Goal: Transaction & Acquisition: Purchase product/service

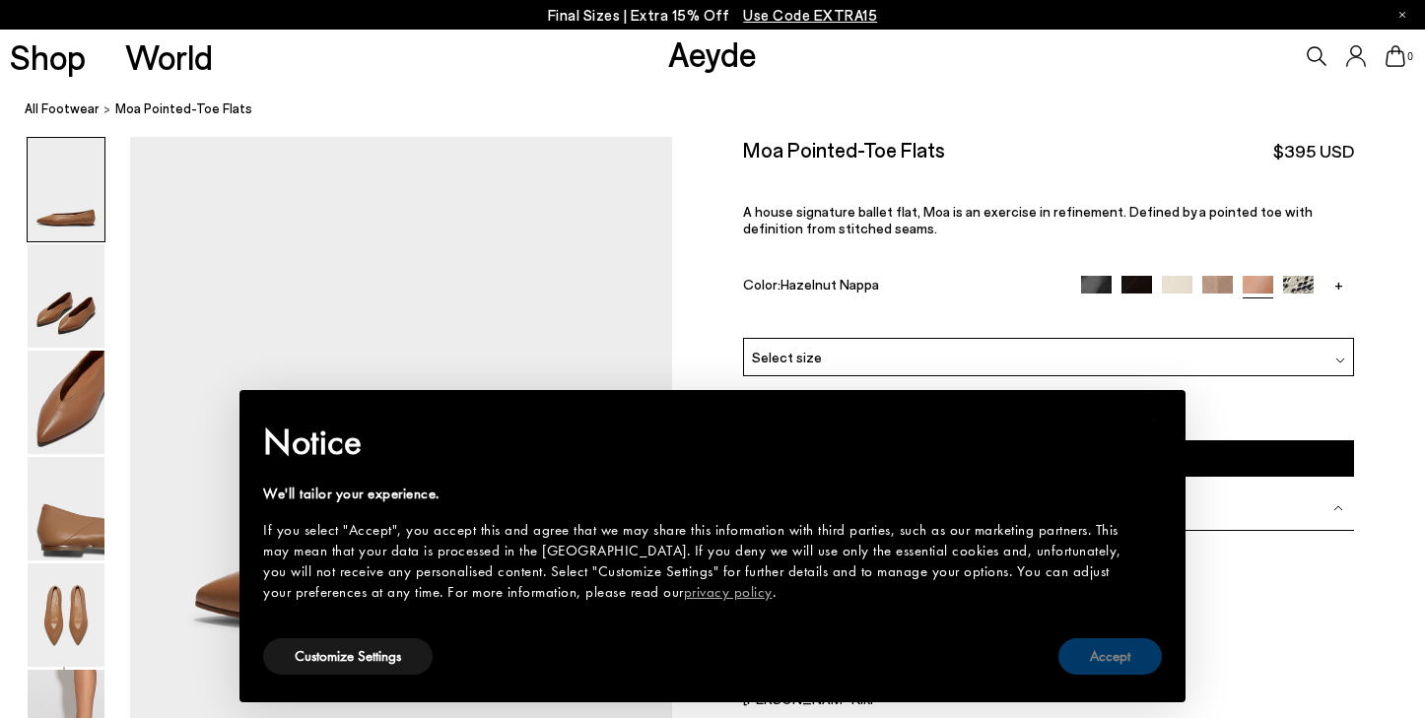
click at [1109, 656] on button "Accept" at bounding box center [1109, 656] width 103 height 36
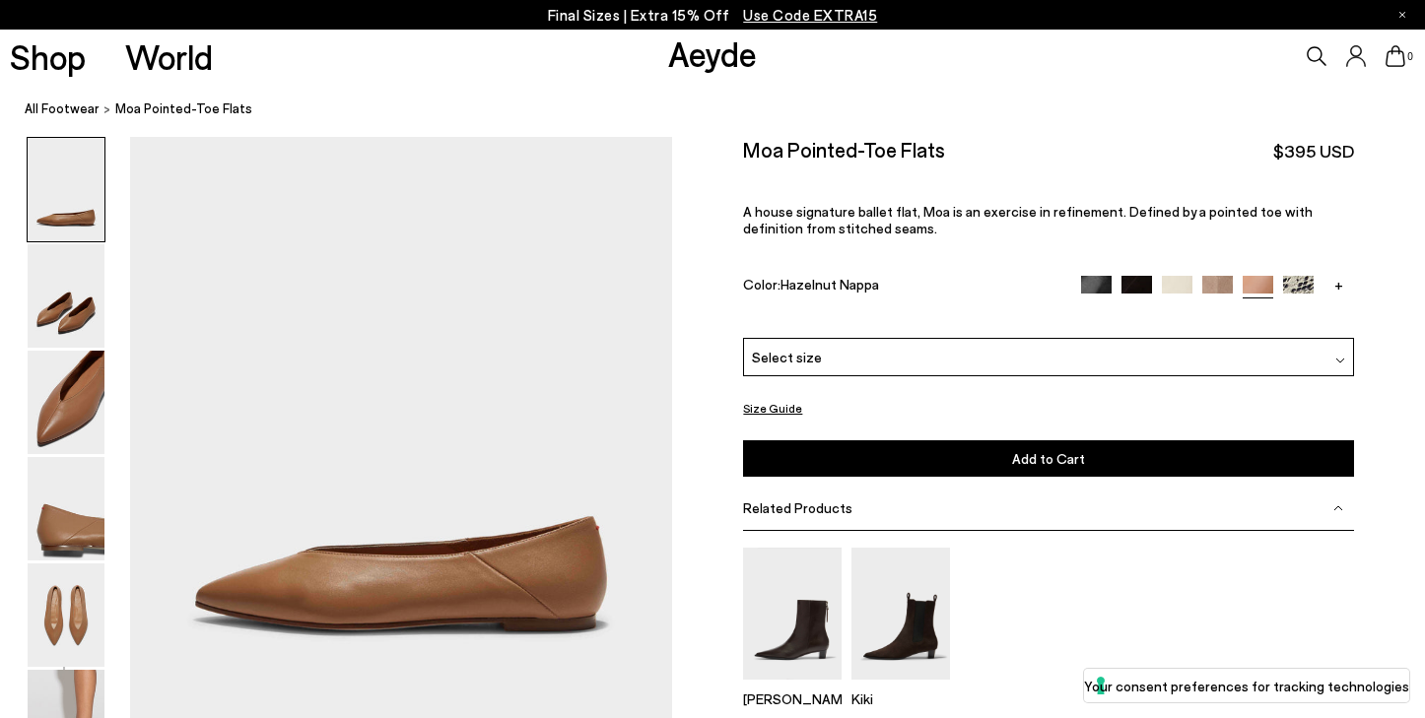
click at [1013, 338] on div "Select size" at bounding box center [1048, 357] width 610 height 38
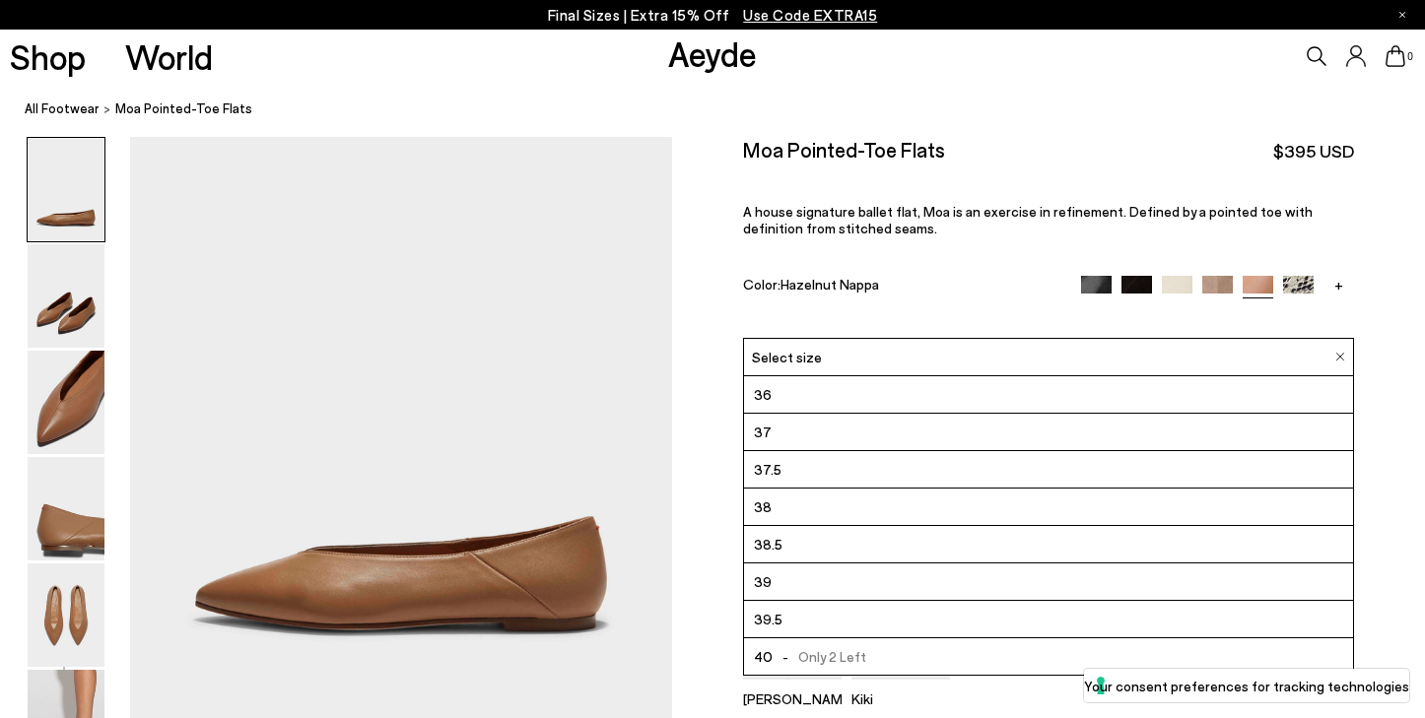
click at [1003, 144] on div "Moa Pointed-Toe Flats $395 USD" at bounding box center [1048, 150] width 610 height 27
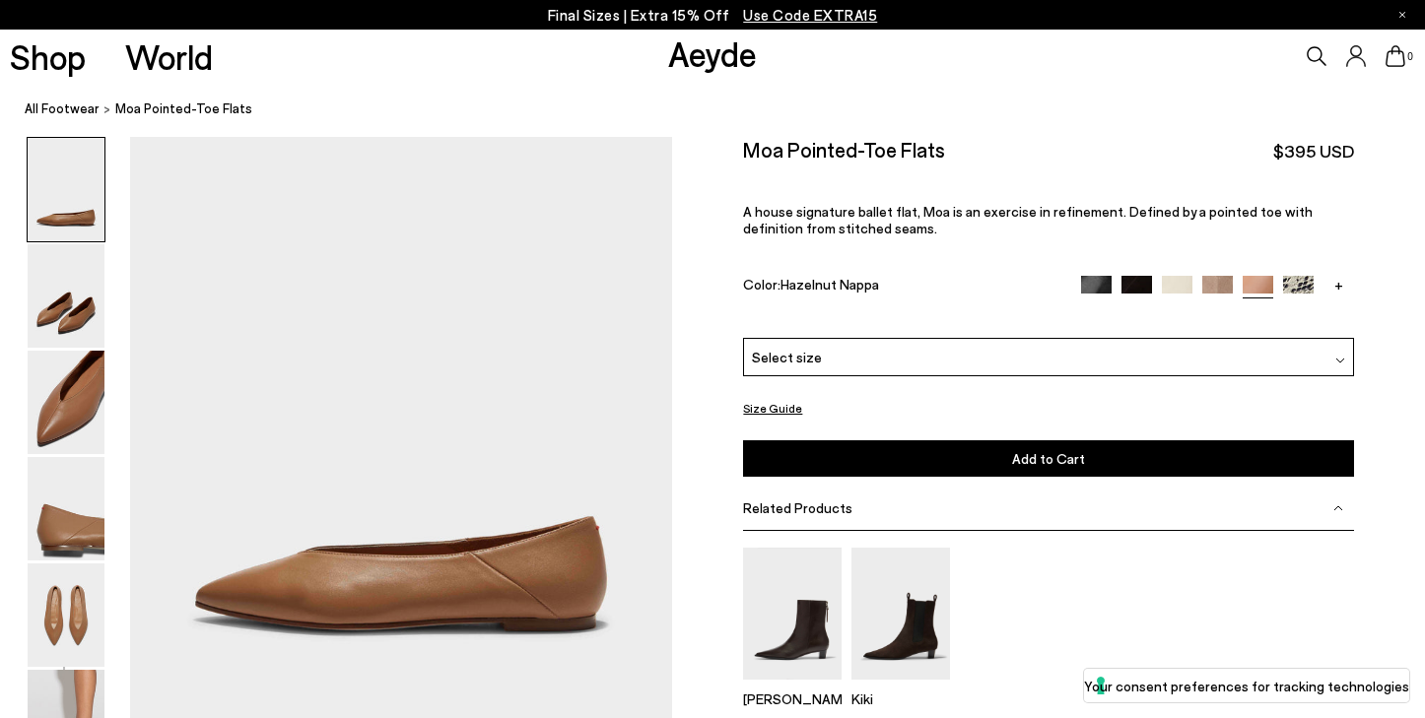
click at [1092, 276] on img at bounding box center [1096, 291] width 31 height 31
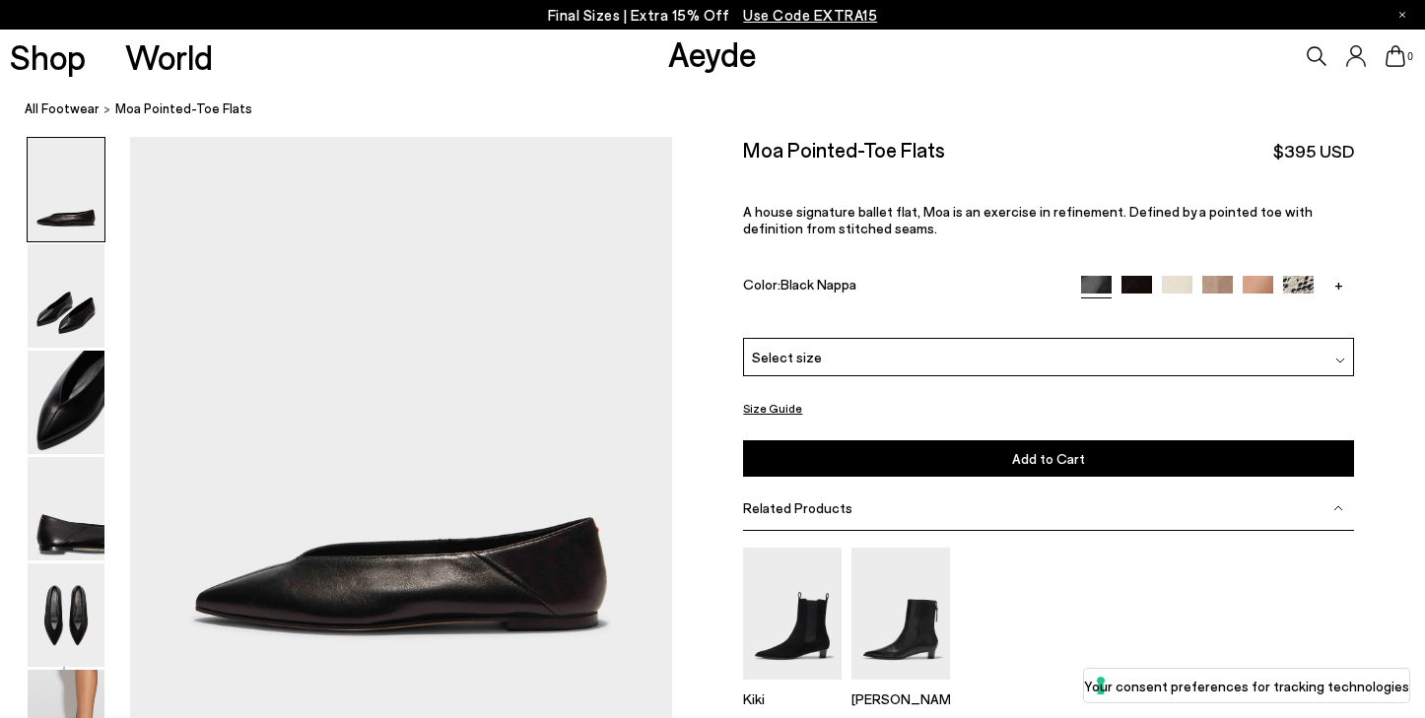
scroll to position [229, 0]
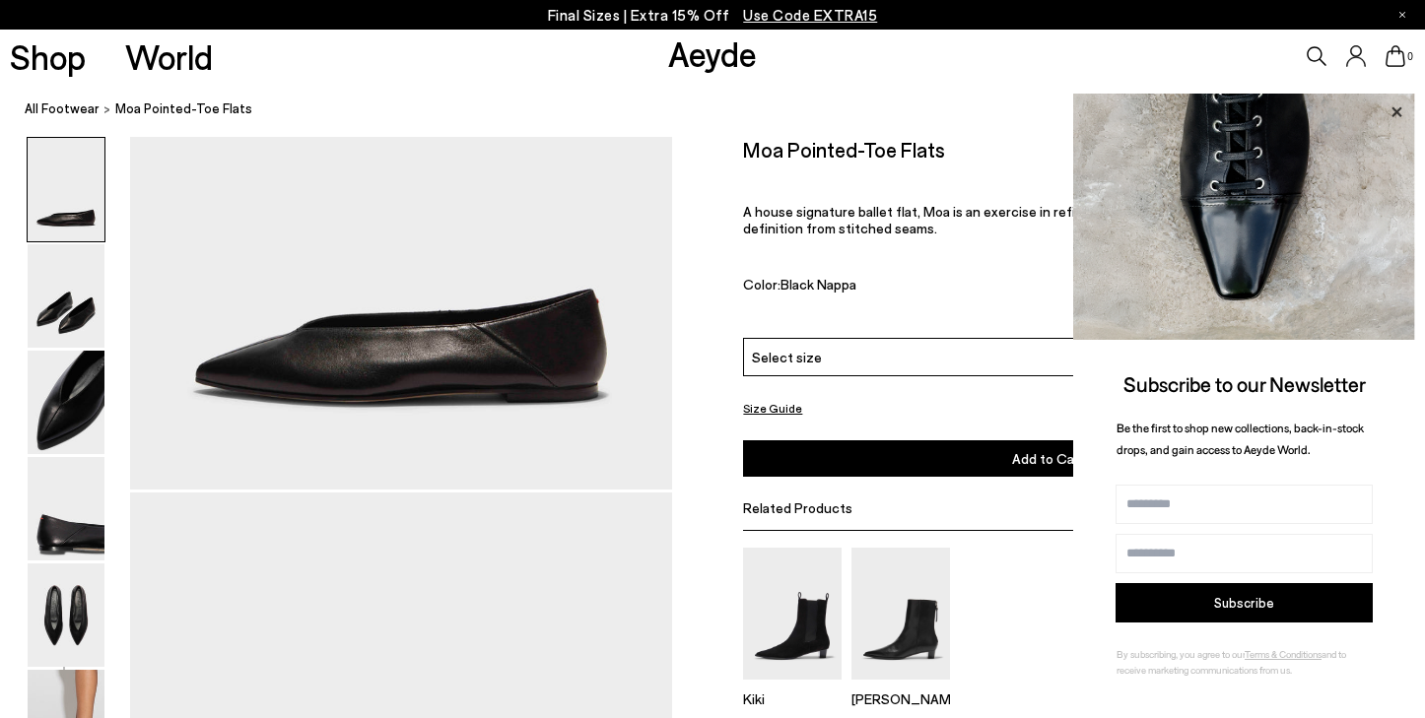
click at [1390, 110] on icon at bounding box center [1396, 113] width 26 height 26
click at [1396, 115] on icon at bounding box center [1396, 111] width 10 height 10
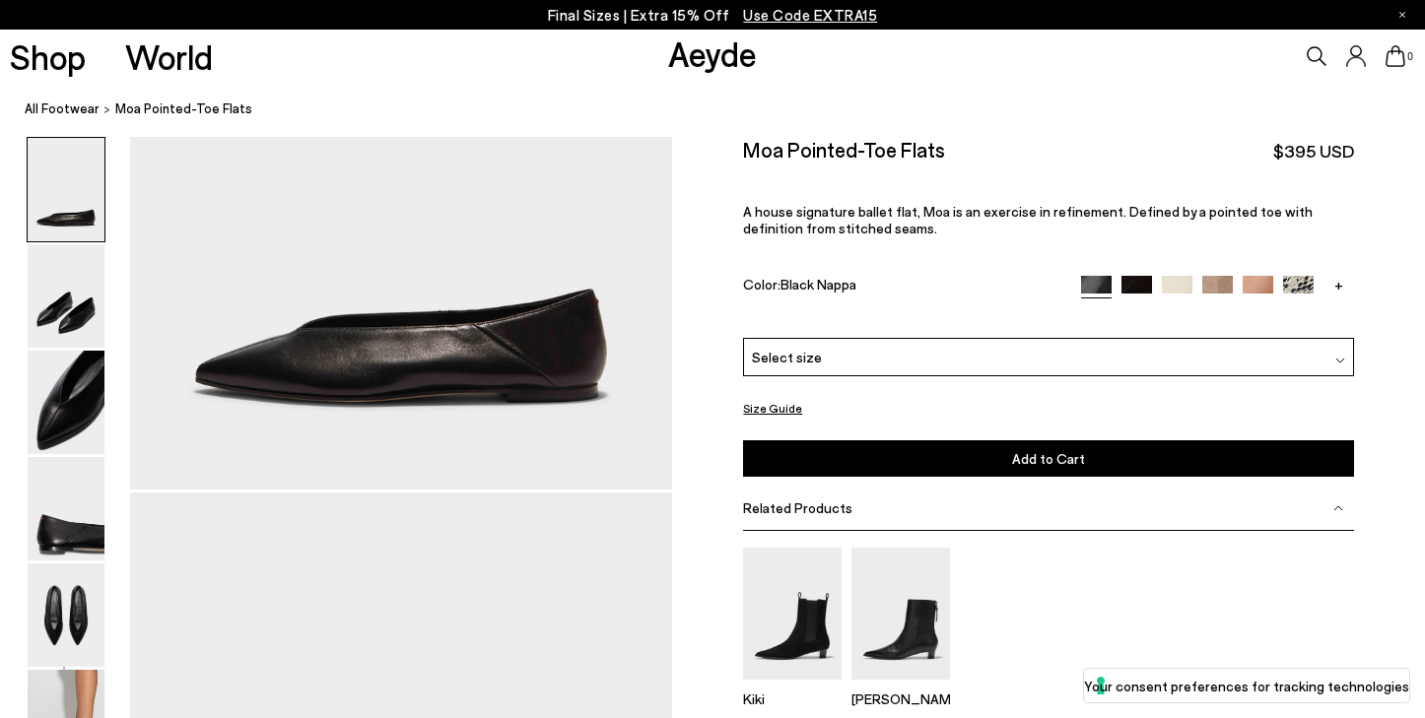
click at [1301, 276] on img at bounding box center [1298, 291] width 31 height 31
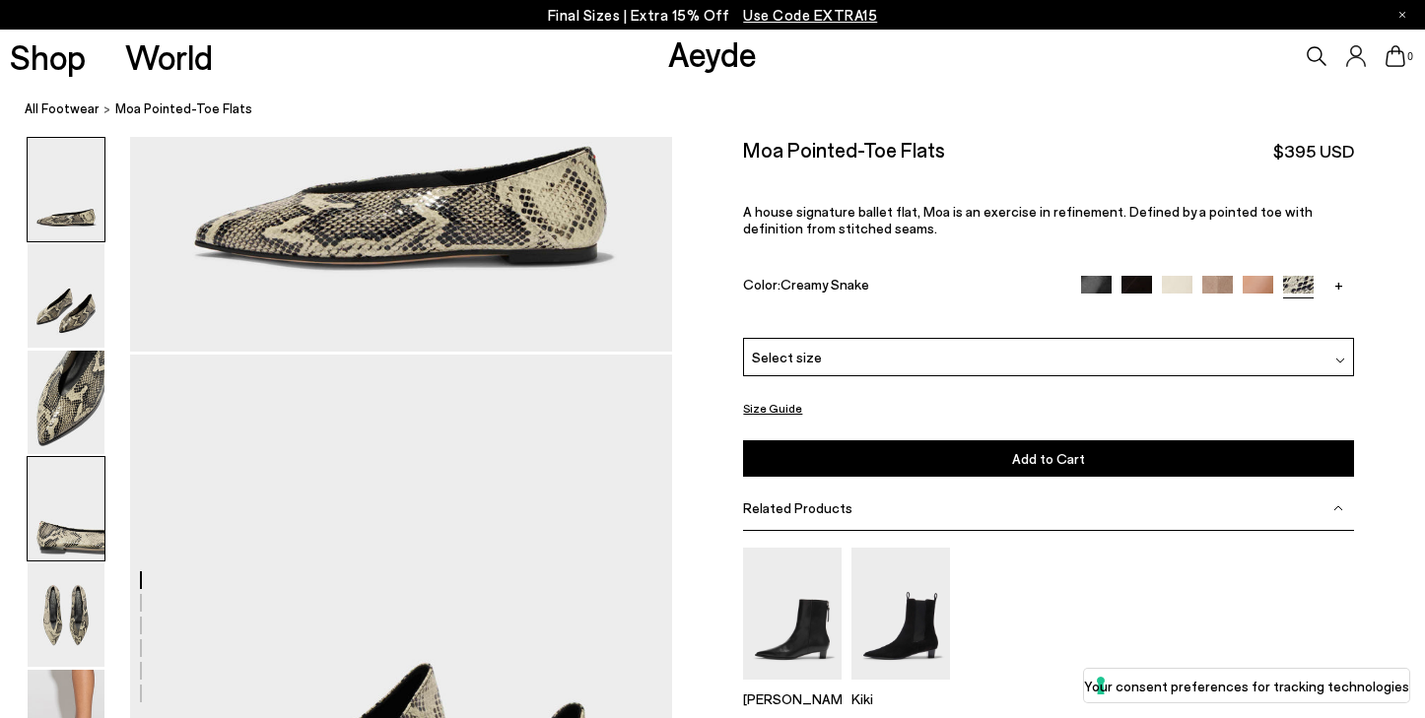
scroll to position [400, 0]
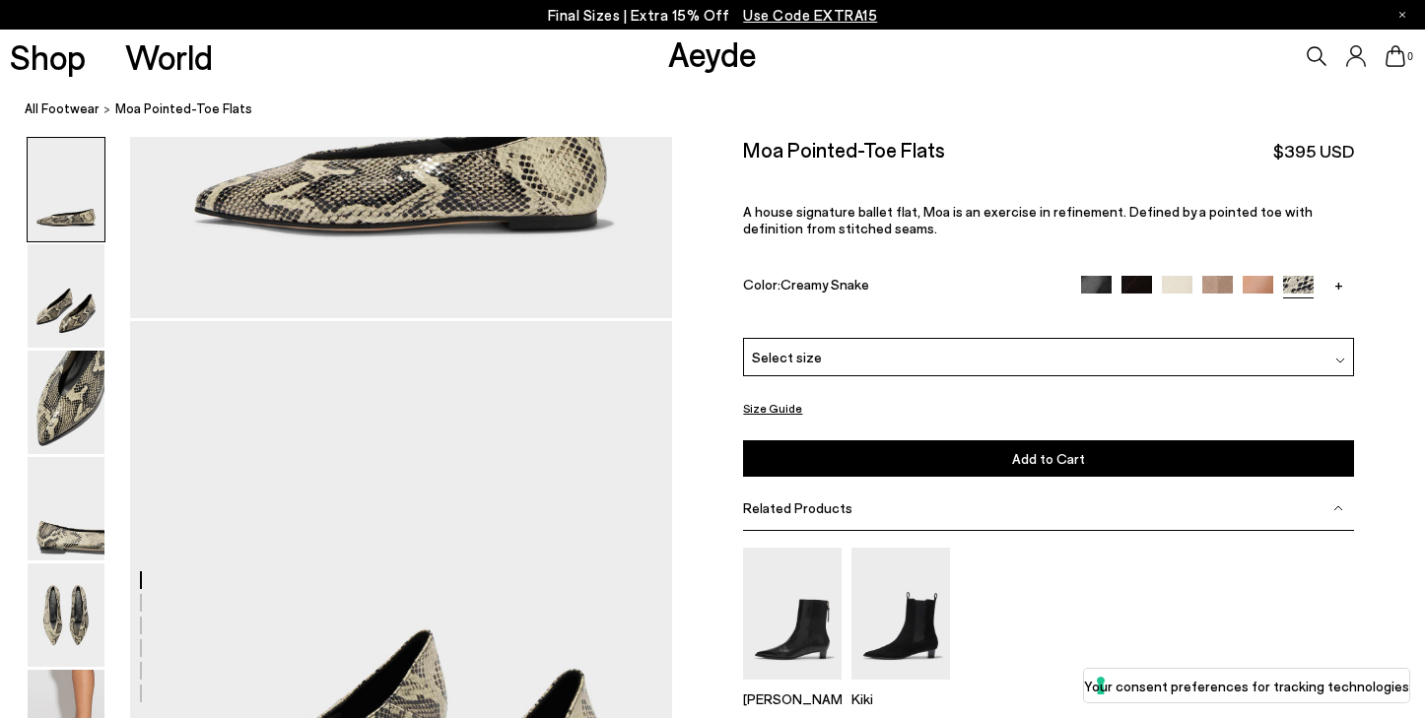
click at [1338, 276] on link "+" at bounding box center [1338, 285] width 31 height 18
click at [1342, 276] on img at bounding box center [1338, 291] width 31 height 31
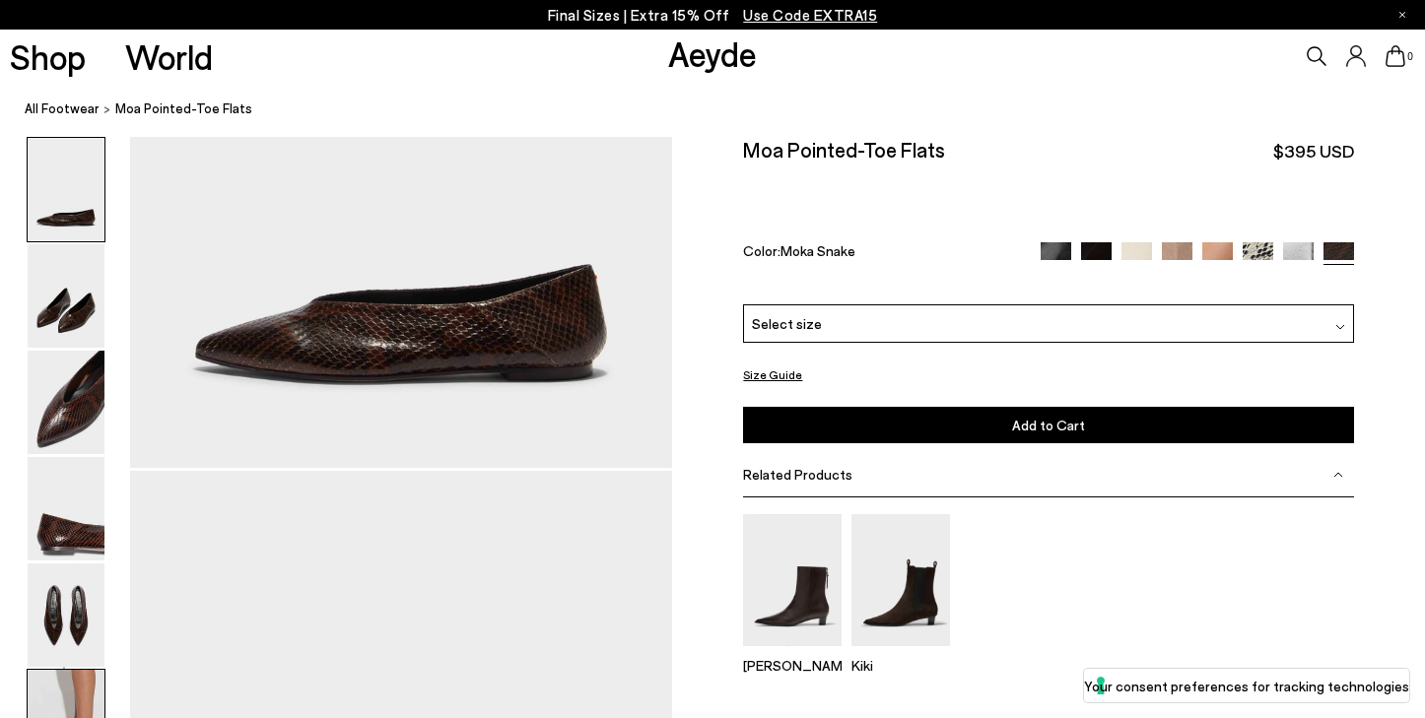
click at [81, 690] on img at bounding box center [66, 721] width 77 height 103
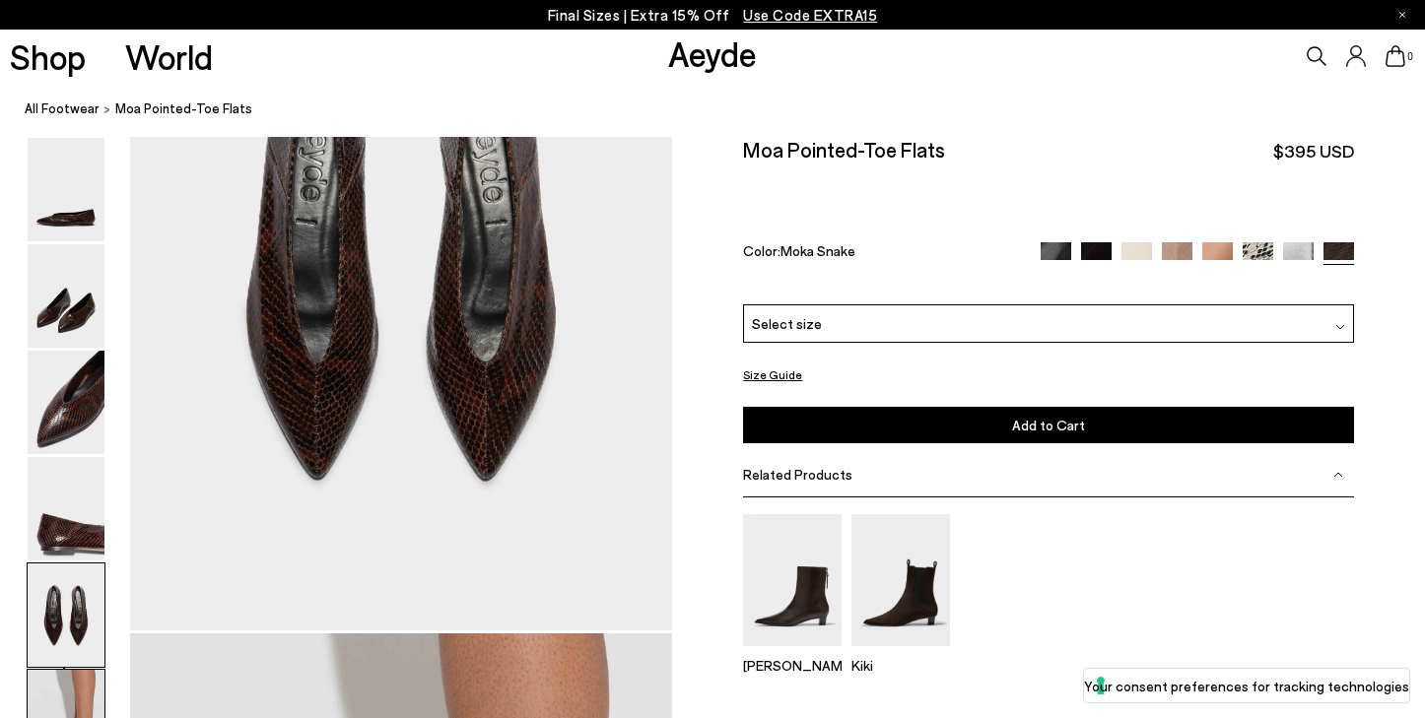
scroll to position [2941, 0]
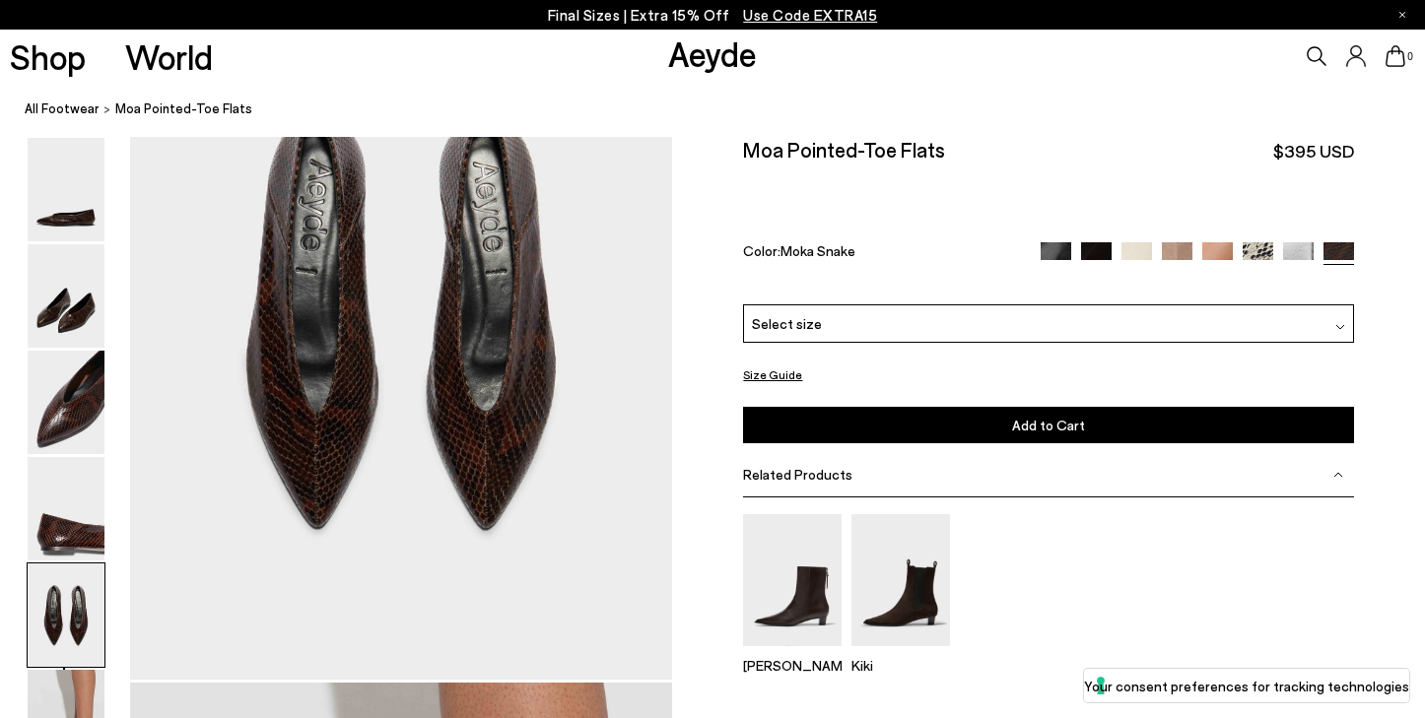
click at [1058, 242] on img at bounding box center [1055, 257] width 31 height 31
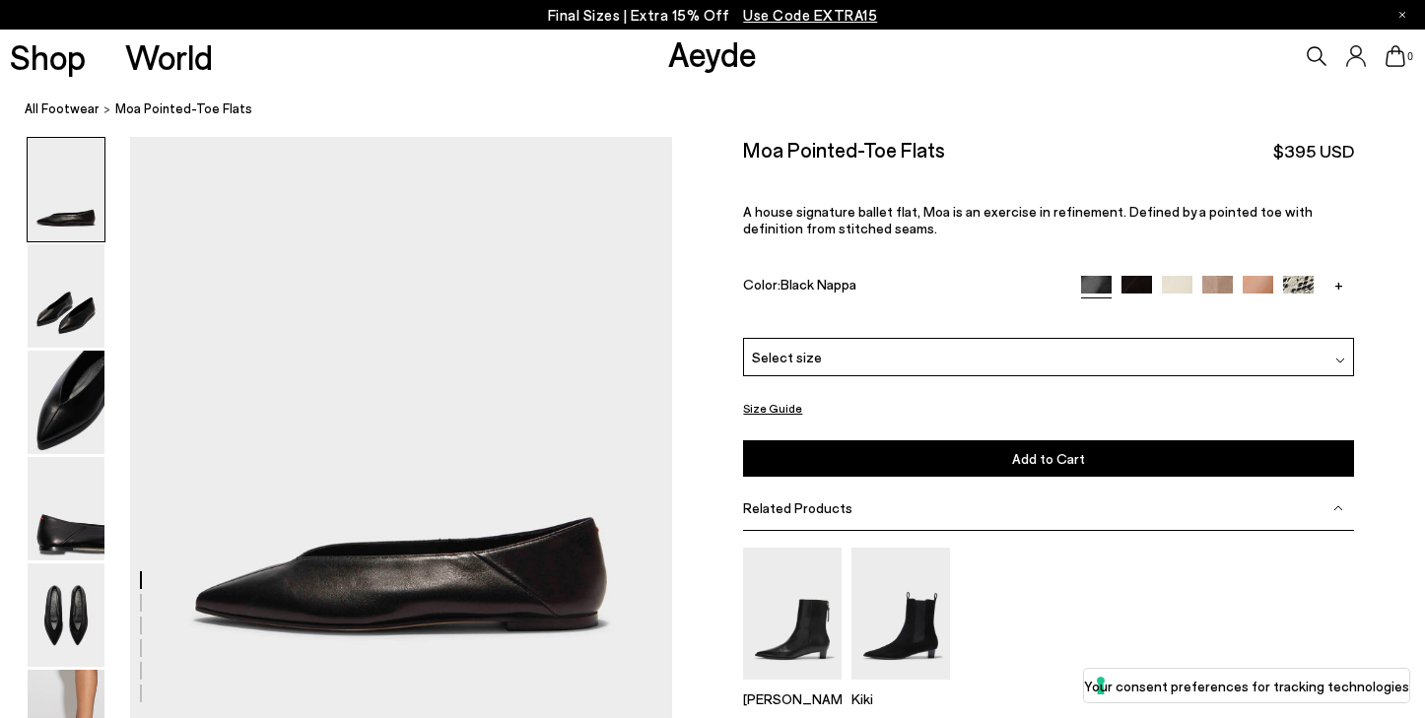
click at [1132, 276] on img at bounding box center [1136, 291] width 31 height 31
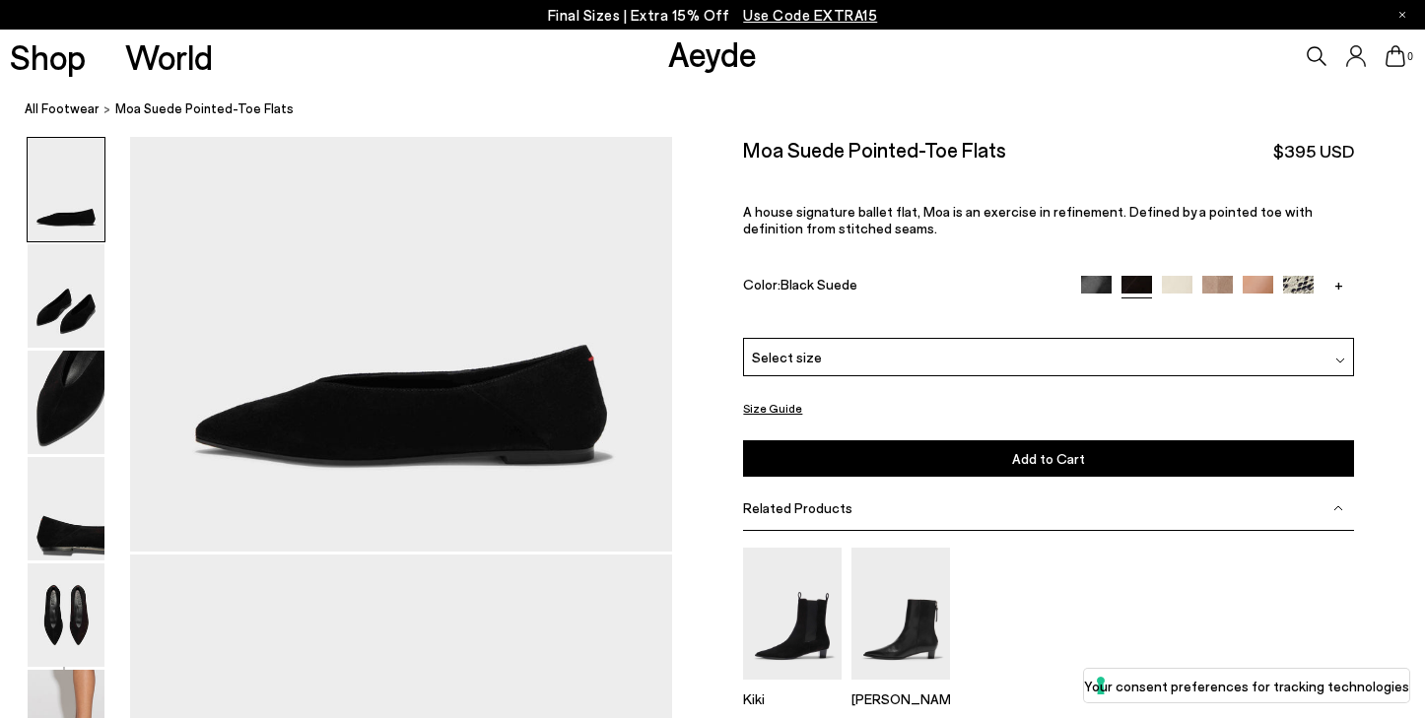
scroll to position [172, 0]
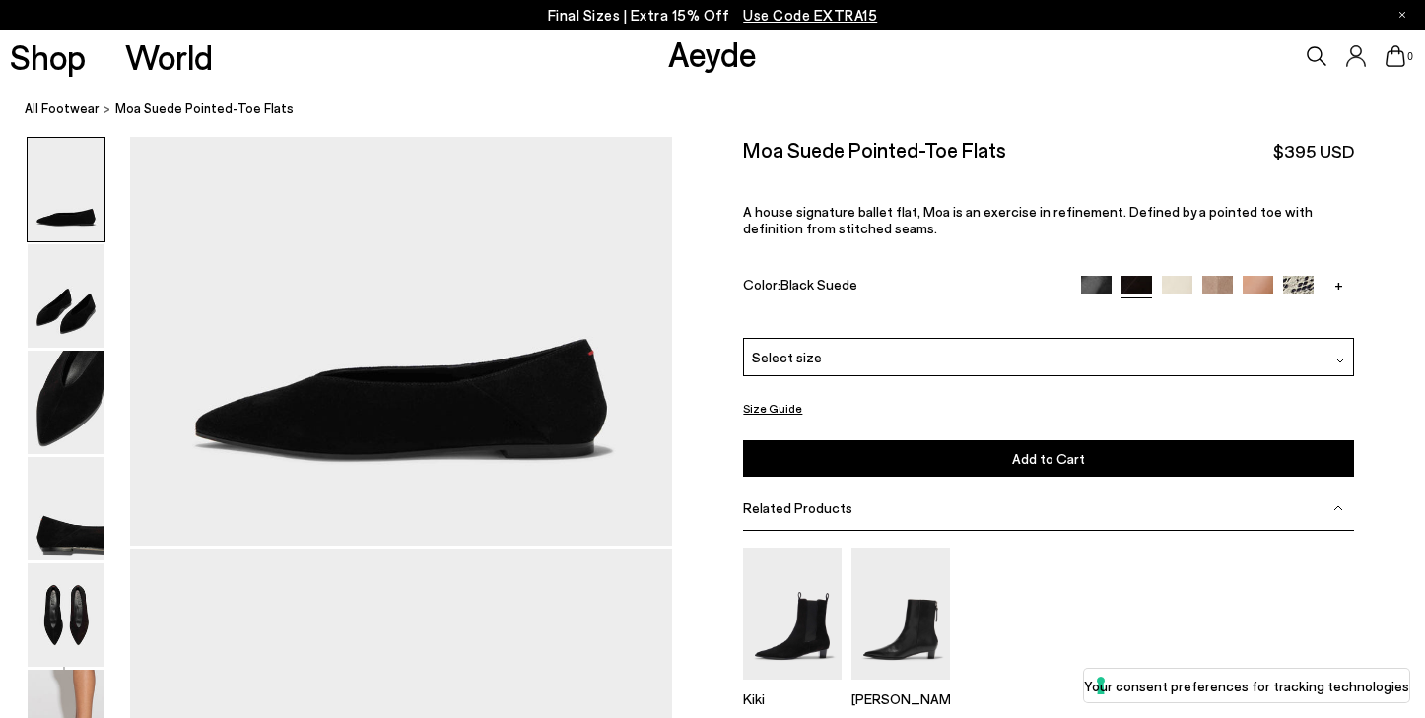
click at [1208, 276] on img at bounding box center [1217, 291] width 31 height 31
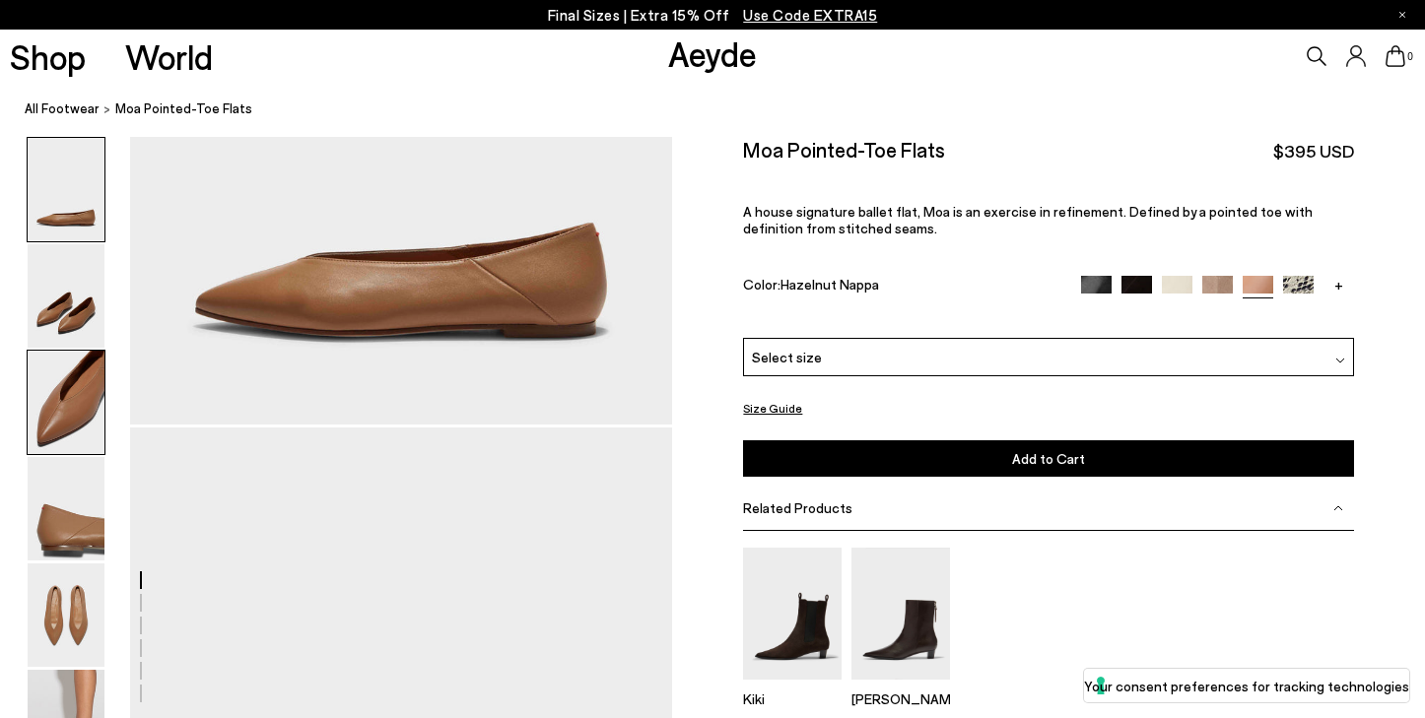
click at [70, 395] on img at bounding box center [66, 402] width 77 height 103
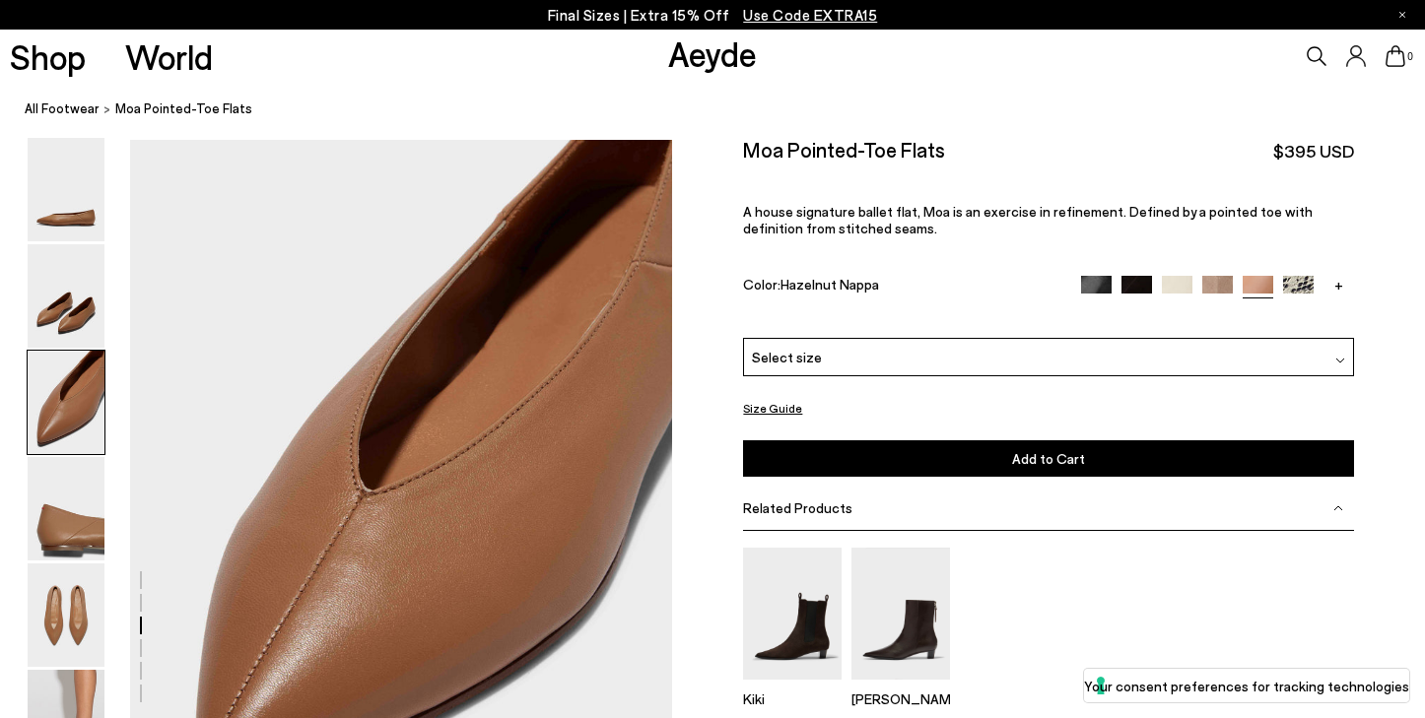
scroll to position [1310, 0]
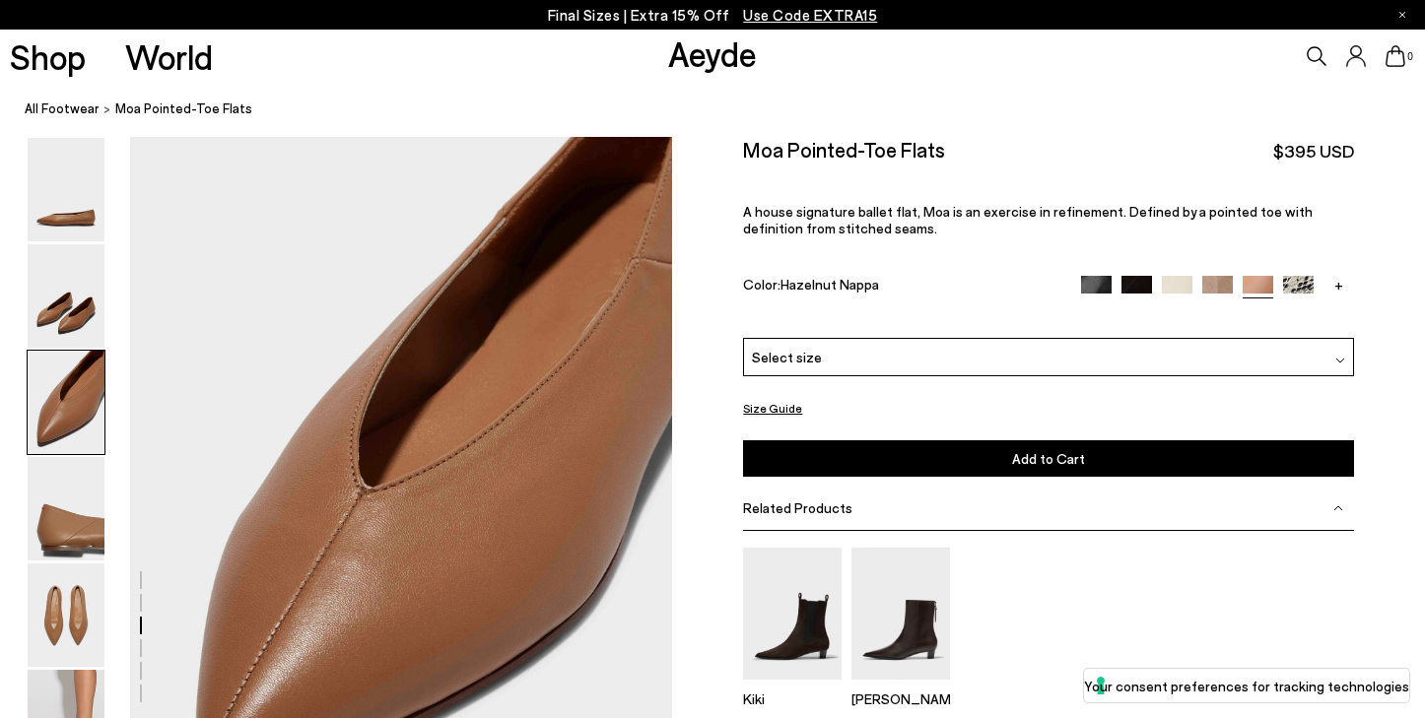
click at [1093, 276] on img at bounding box center [1096, 291] width 31 height 31
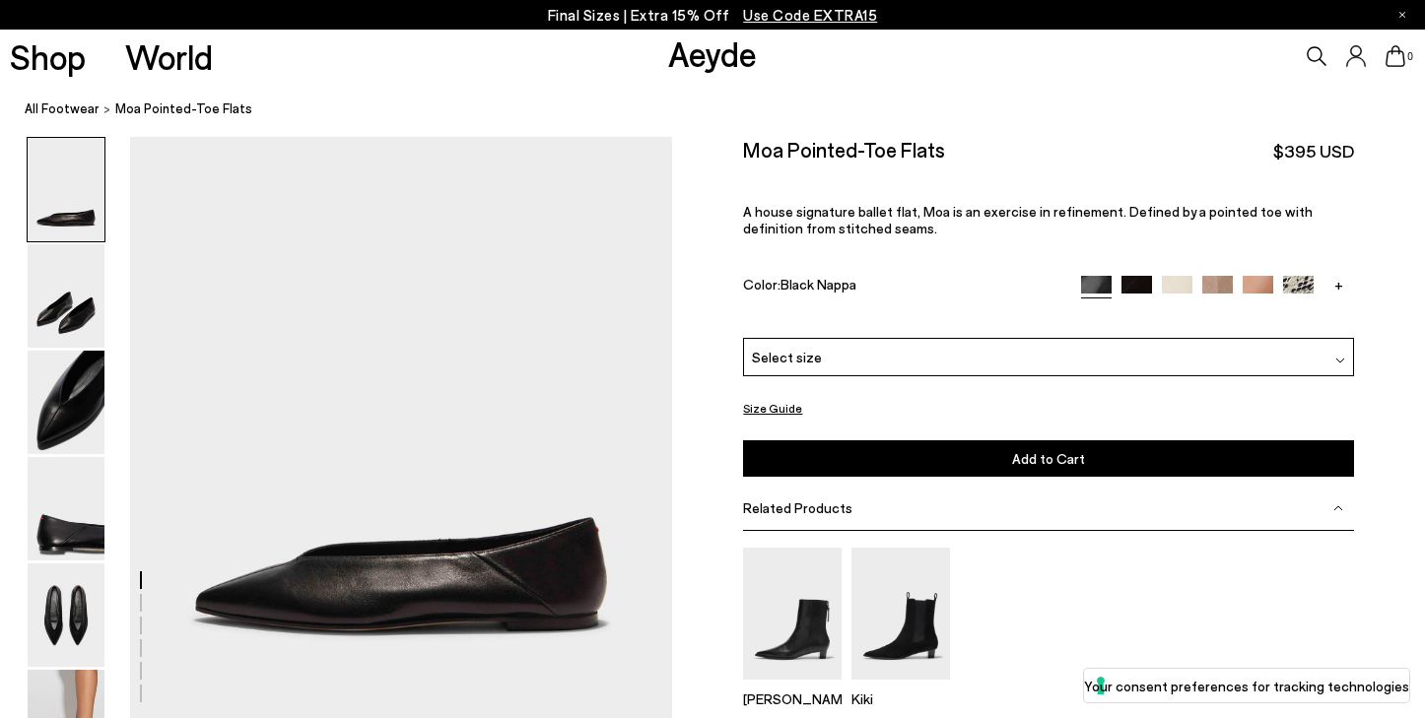
click at [1000, 338] on div "Select size" at bounding box center [1048, 357] width 610 height 38
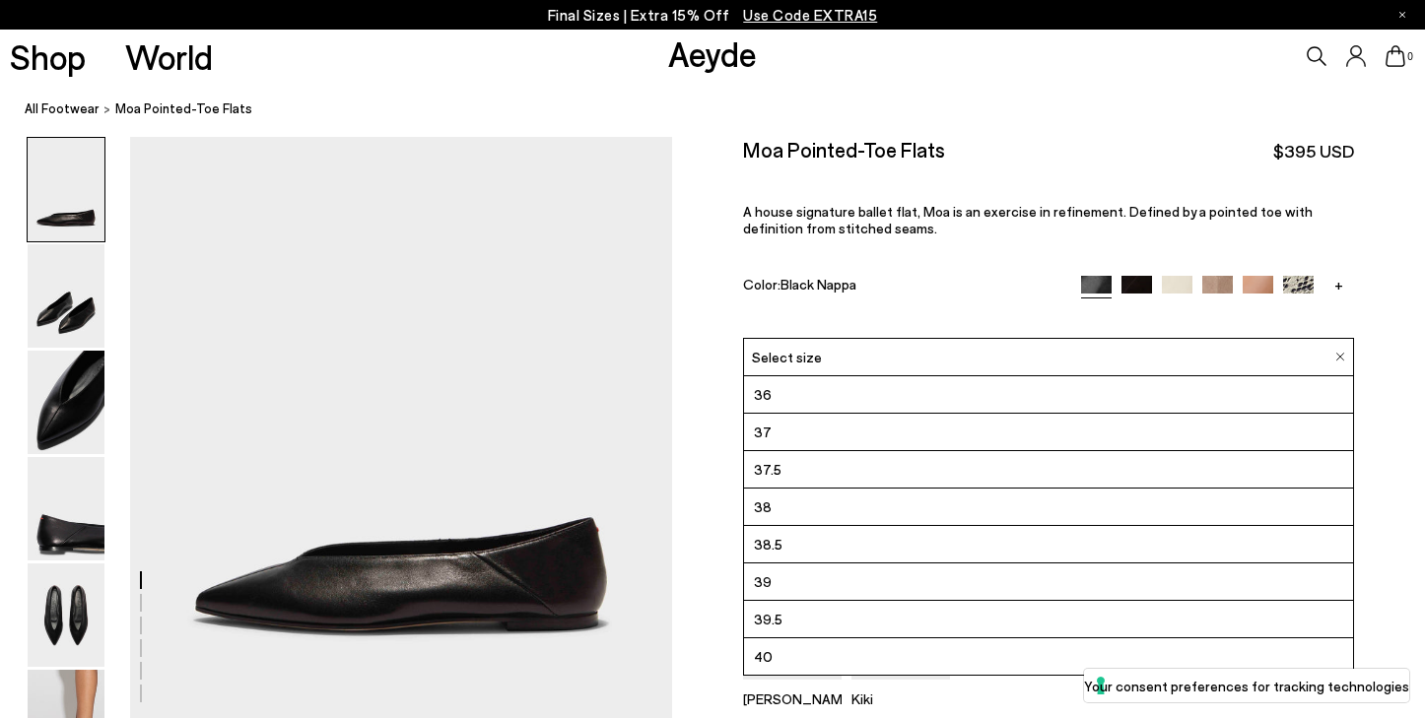
click at [837, 638] on li "40" at bounding box center [1048, 656] width 608 height 37
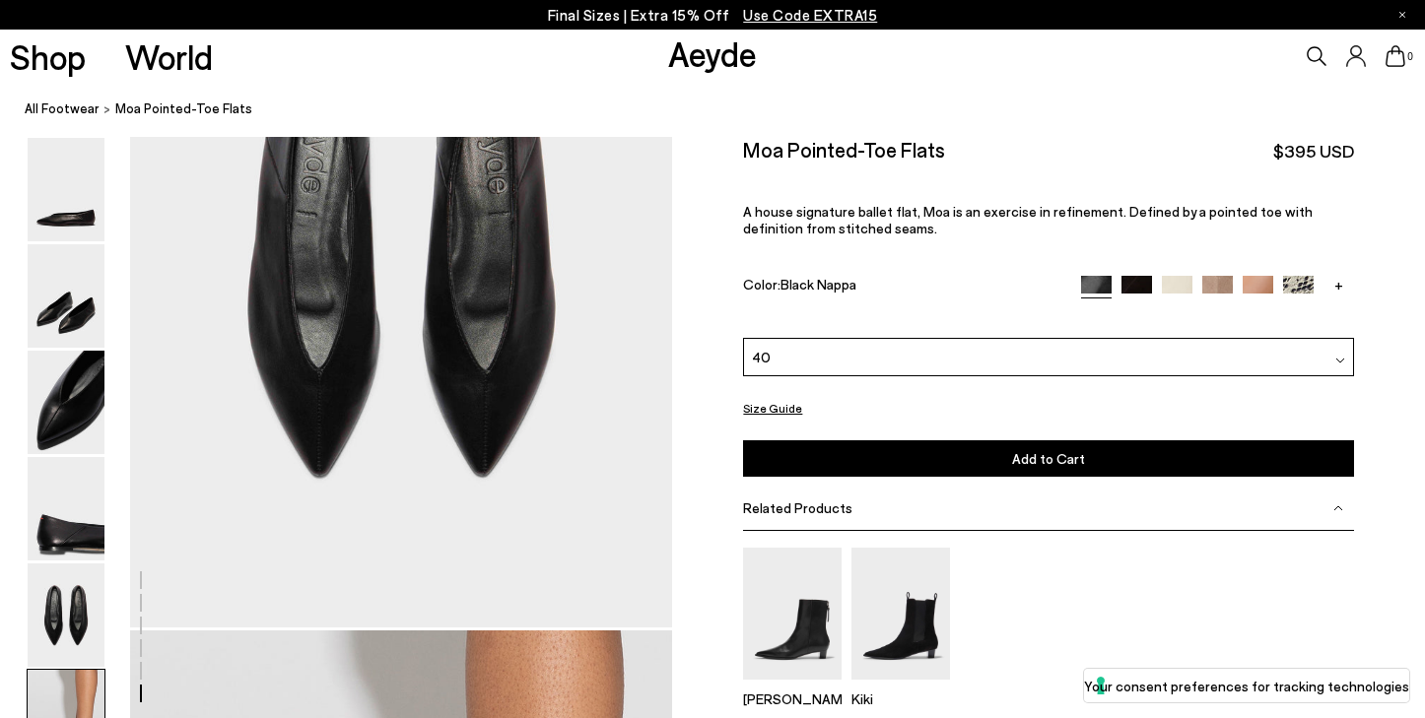
scroll to position [2767, 0]
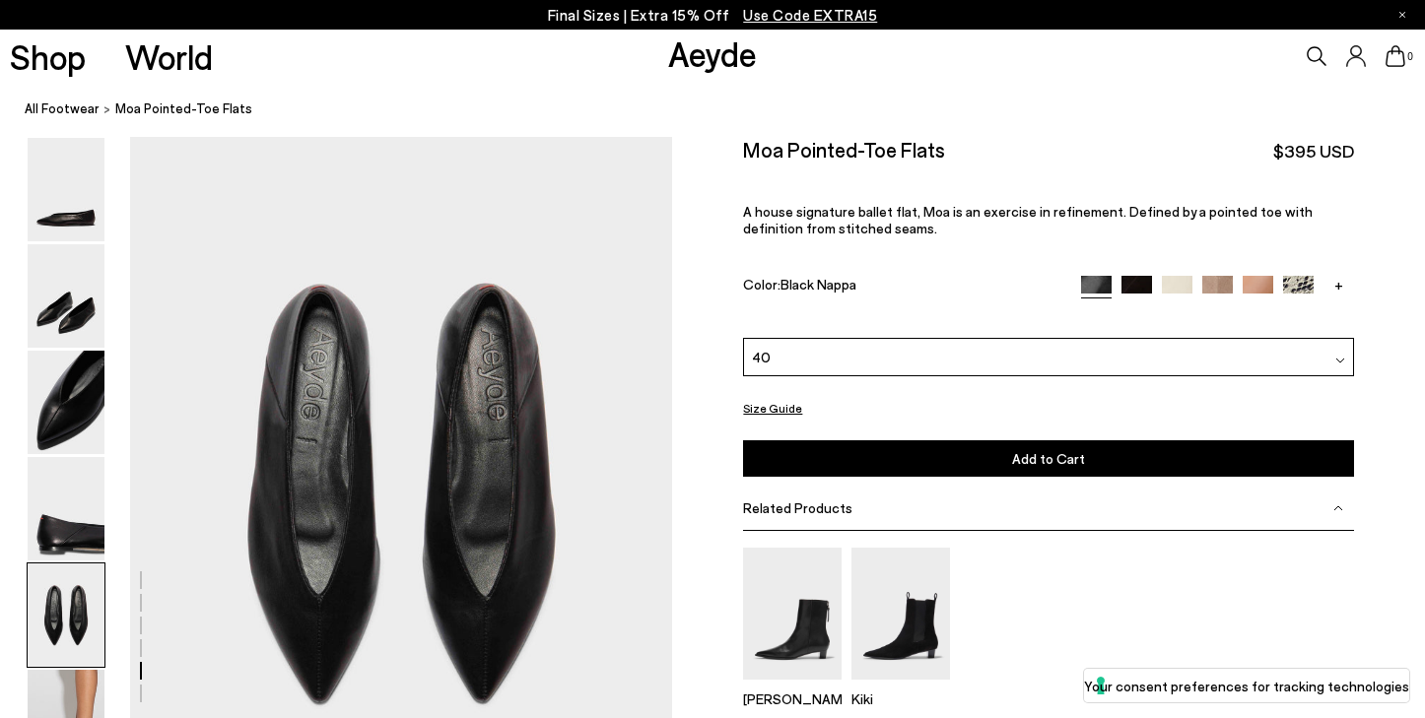
click at [959, 440] on button "Add to Cart Select a Size First" at bounding box center [1048, 458] width 610 height 36
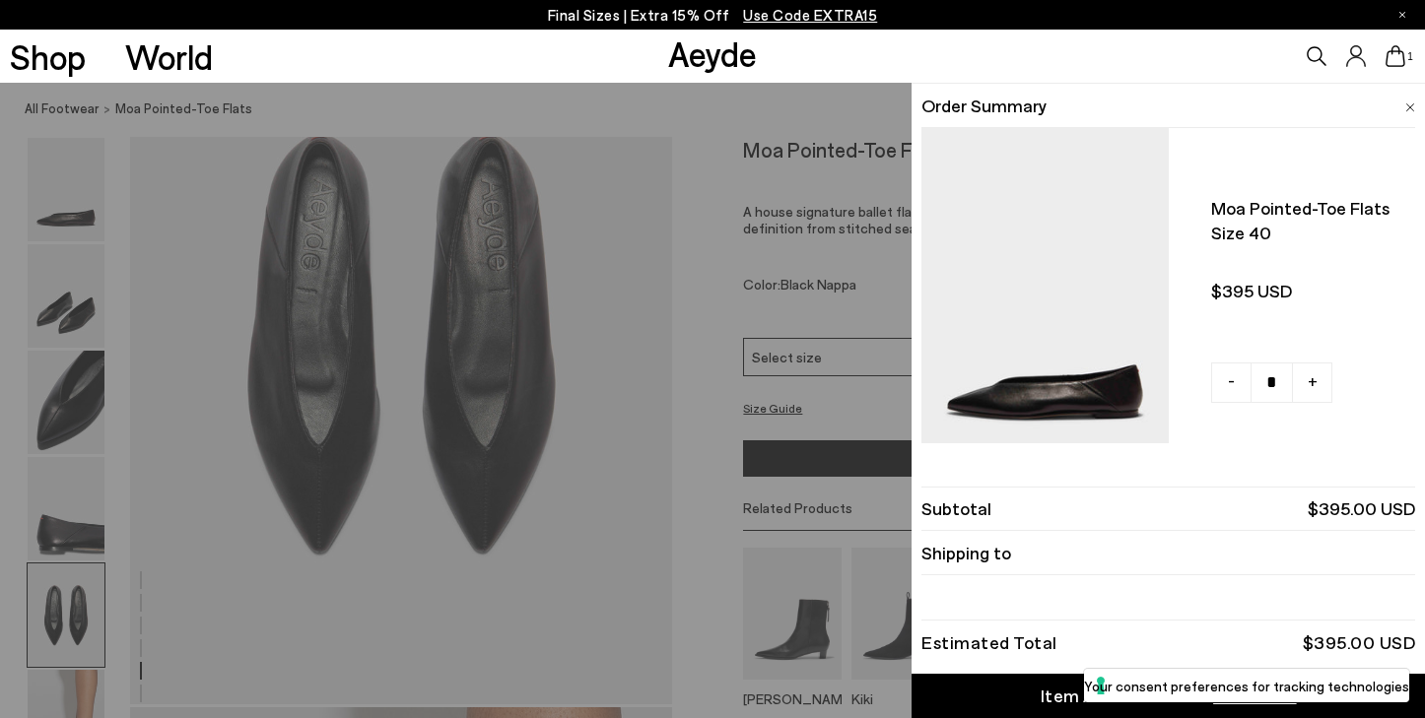
scroll to position [2990, 0]
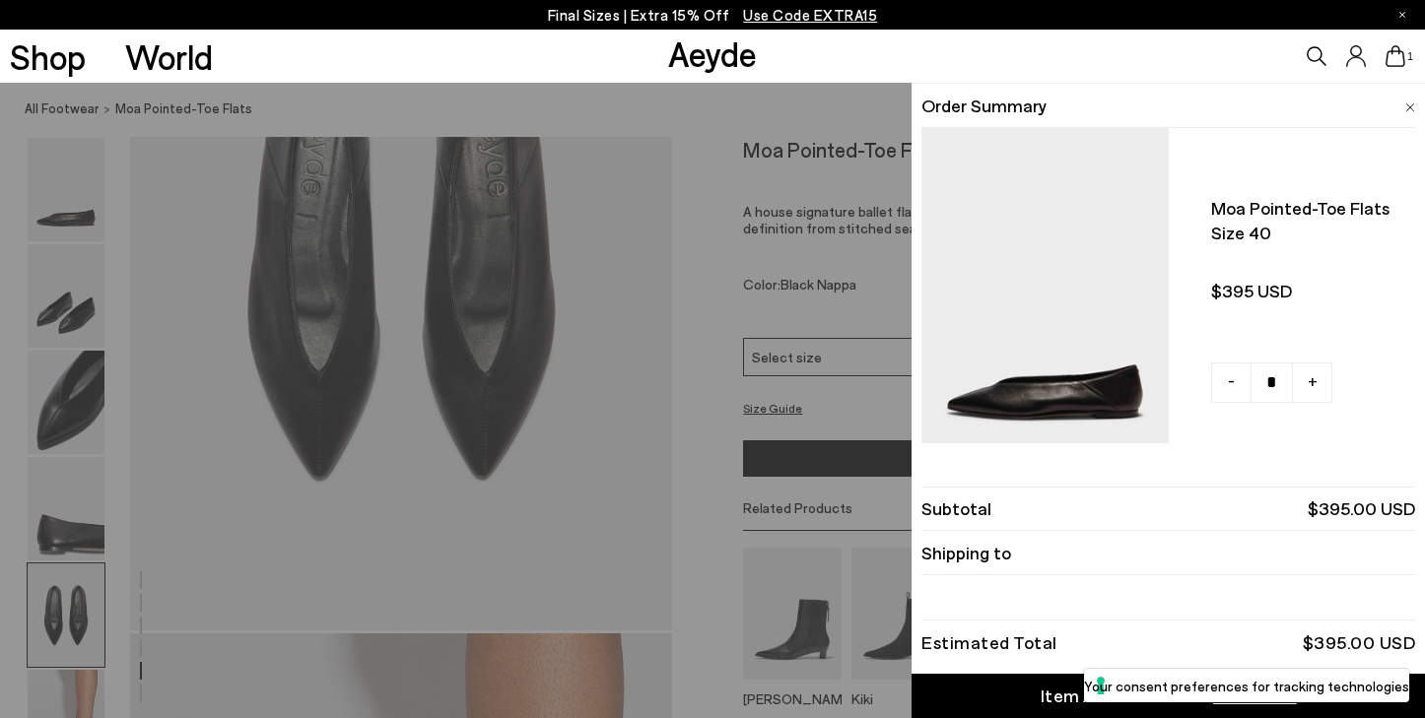
click at [1052, 699] on div "Item Added to Cart" at bounding box center [1121, 696] width 162 height 25
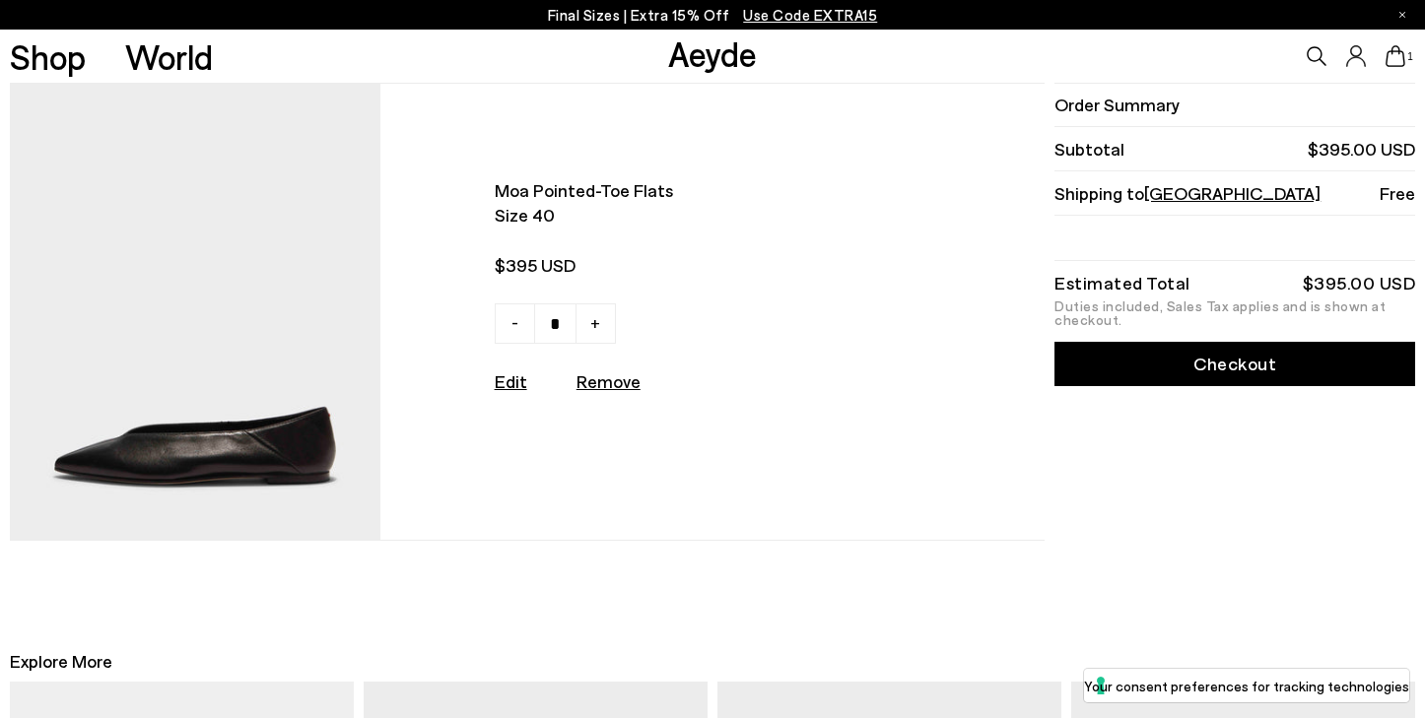
click at [1243, 356] on link "Checkout" at bounding box center [1234, 364] width 361 height 44
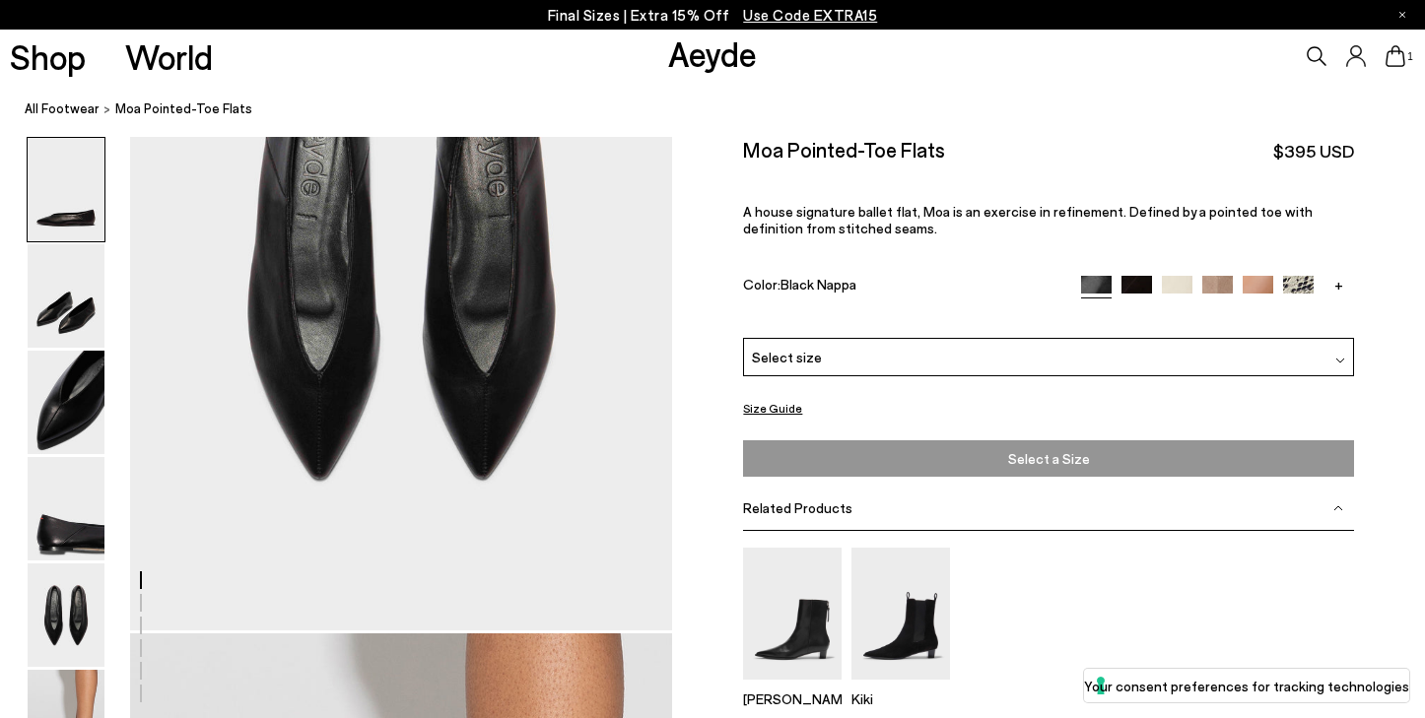
scroll to position [2990, 0]
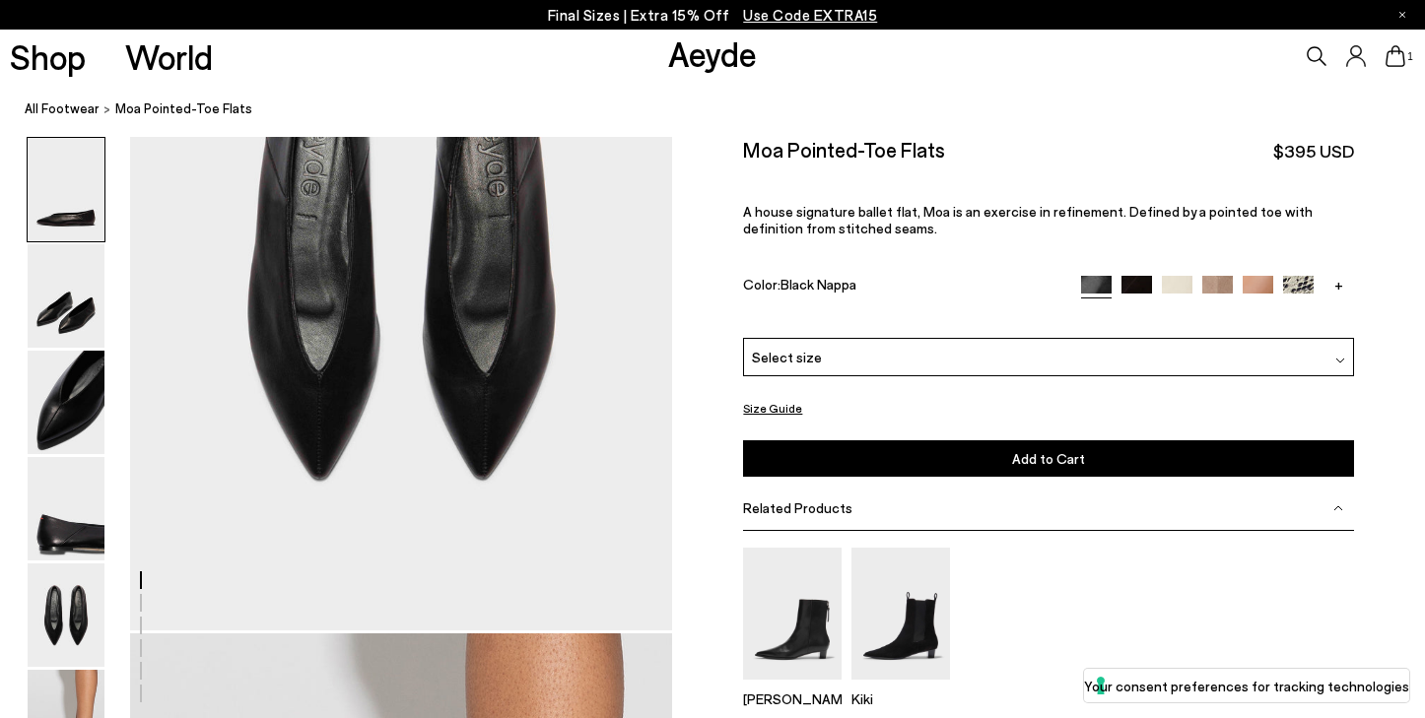
click at [957, 338] on div "Select size" at bounding box center [1048, 357] width 610 height 38
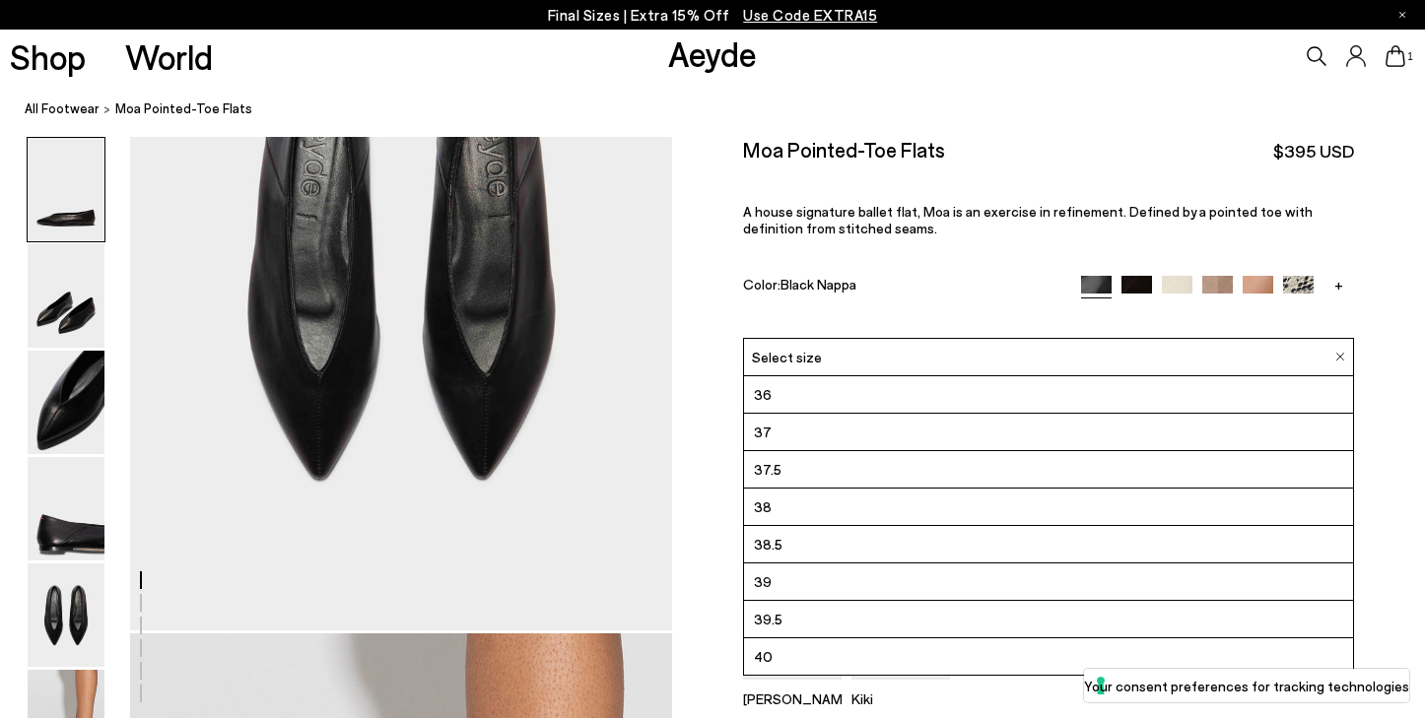
click at [834, 601] on li "39.5" at bounding box center [1048, 619] width 608 height 37
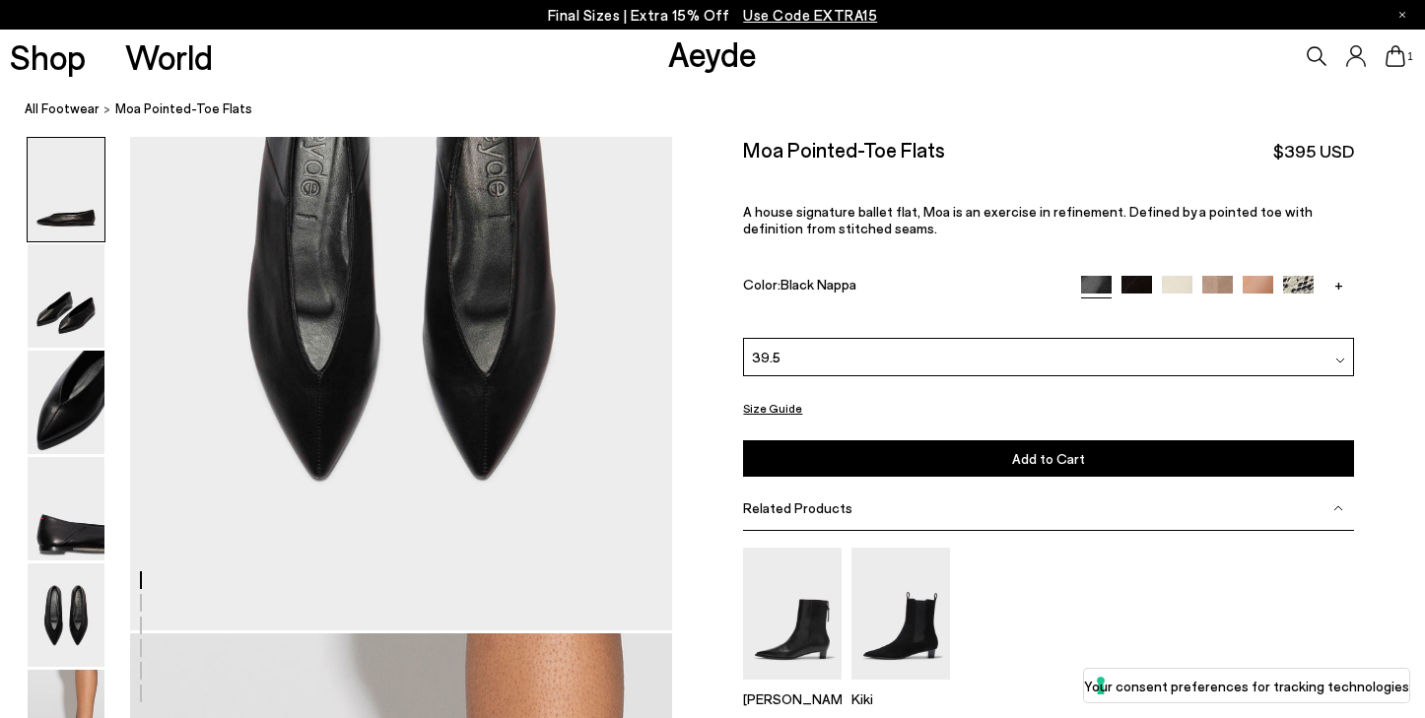
click at [913, 440] on button "Add to Cart Select a Size First" at bounding box center [1048, 458] width 610 height 36
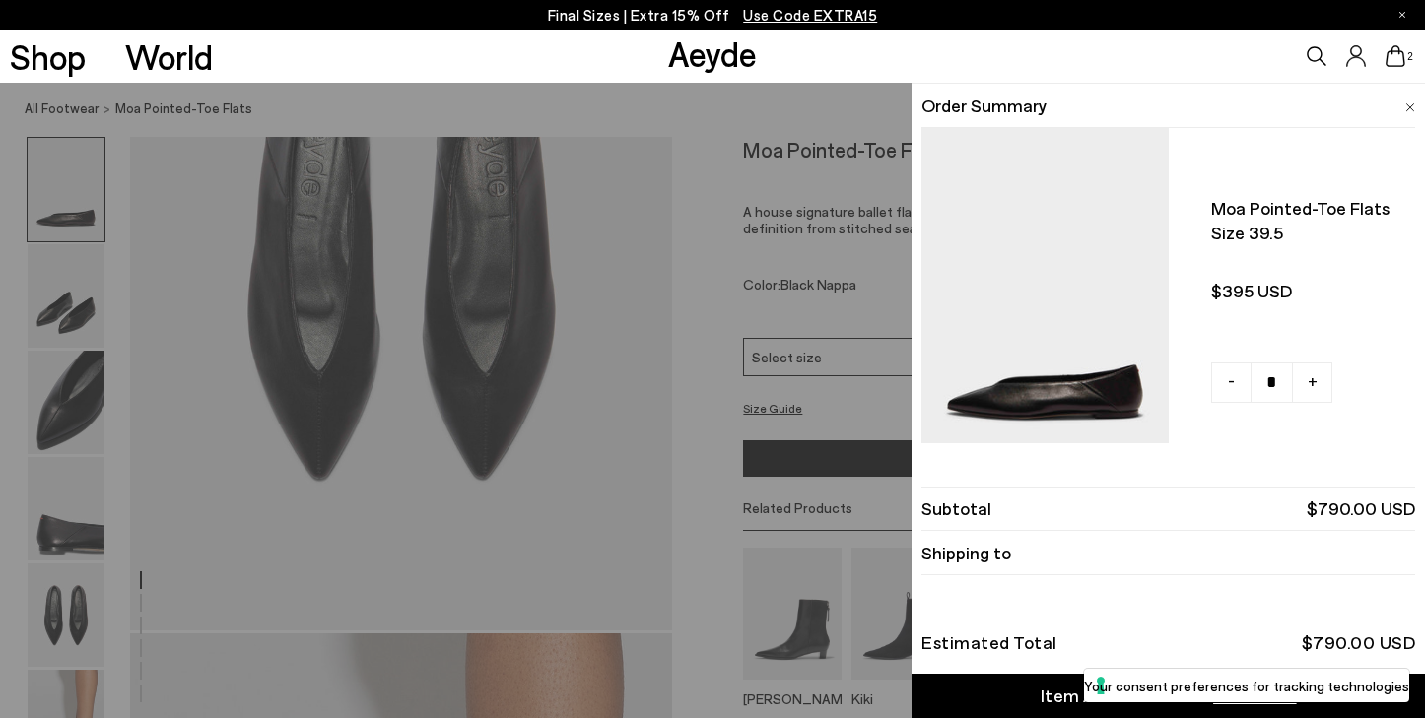
click at [739, 188] on div "Quick Add Color Size View Details Order Summary Moa pointed-toe flats Size 39.5…" at bounding box center [712, 400] width 1425 height 635
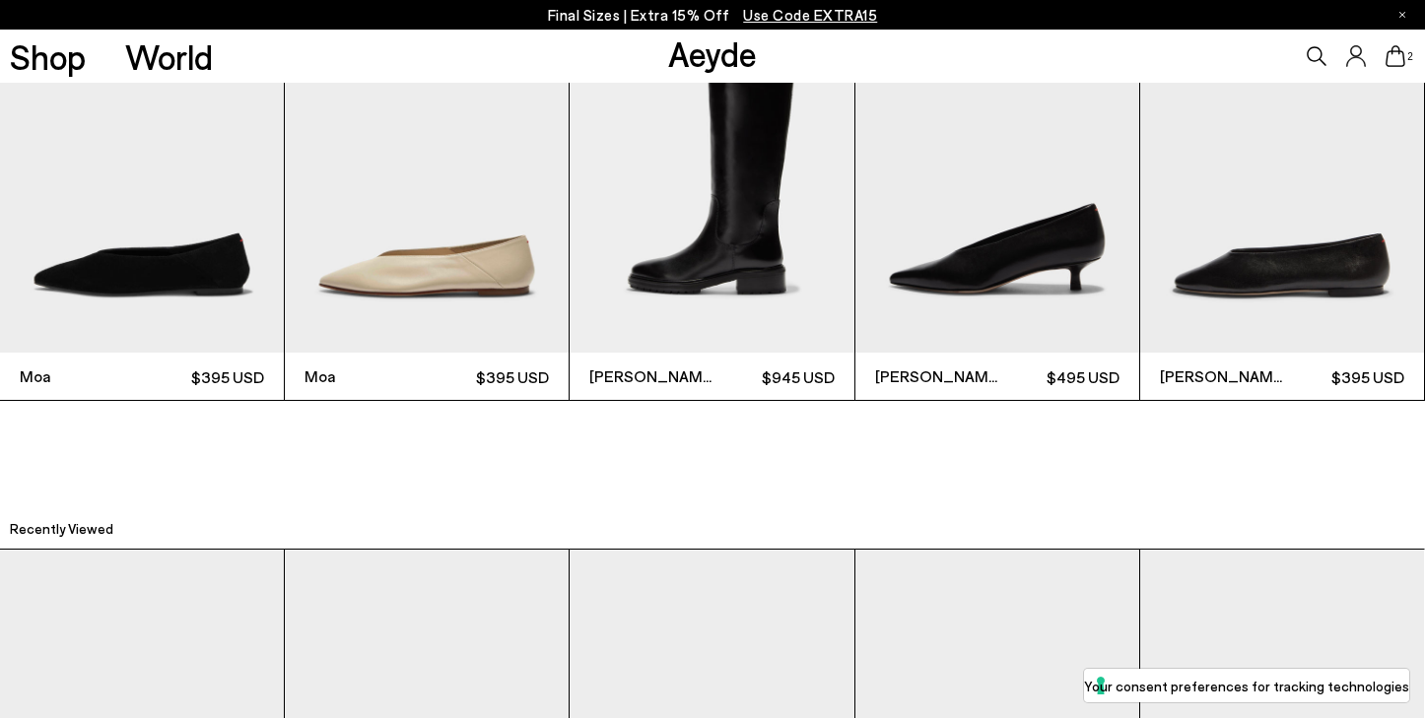
scroll to position [4518, 0]
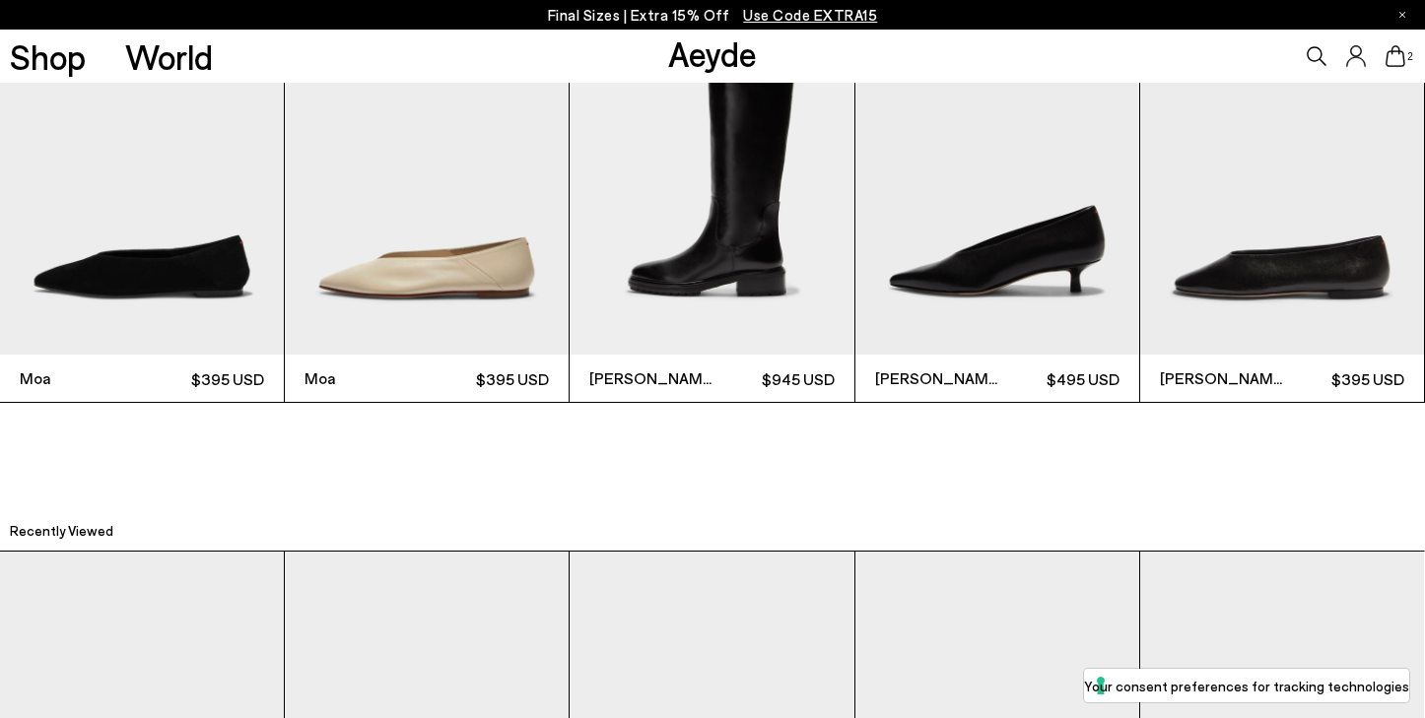
click at [1329, 253] on img "5 / 6" at bounding box center [1282, 165] width 284 height 378
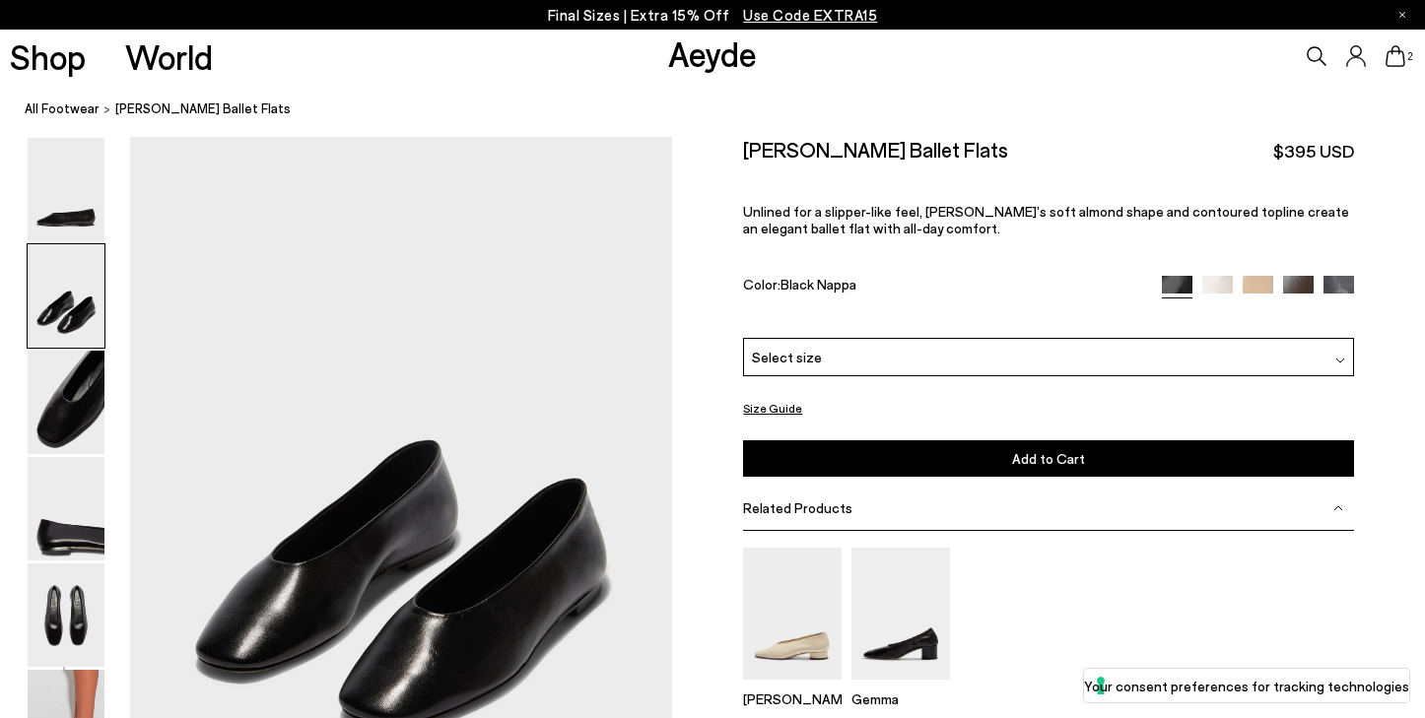
scroll to position [630, 0]
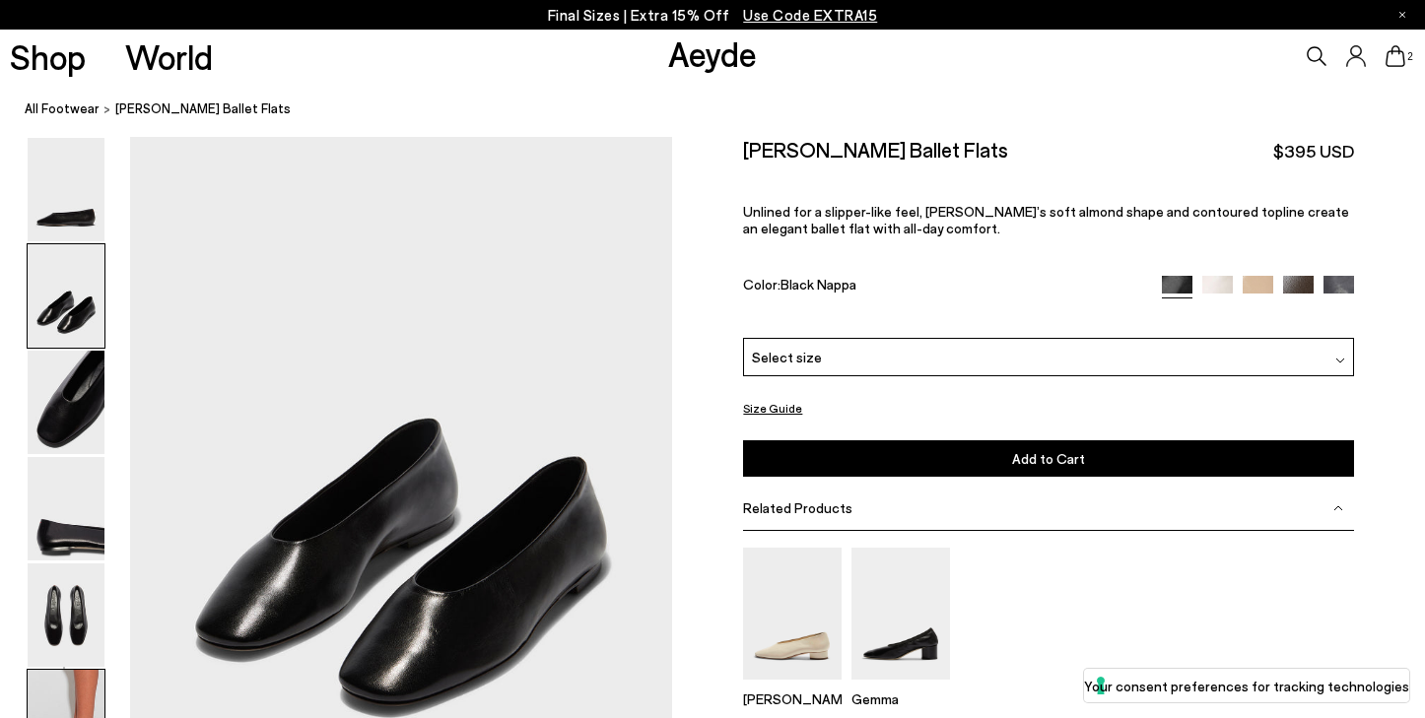
click at [95, 685] on img at bounding box center [66, 721] width 77 height 103
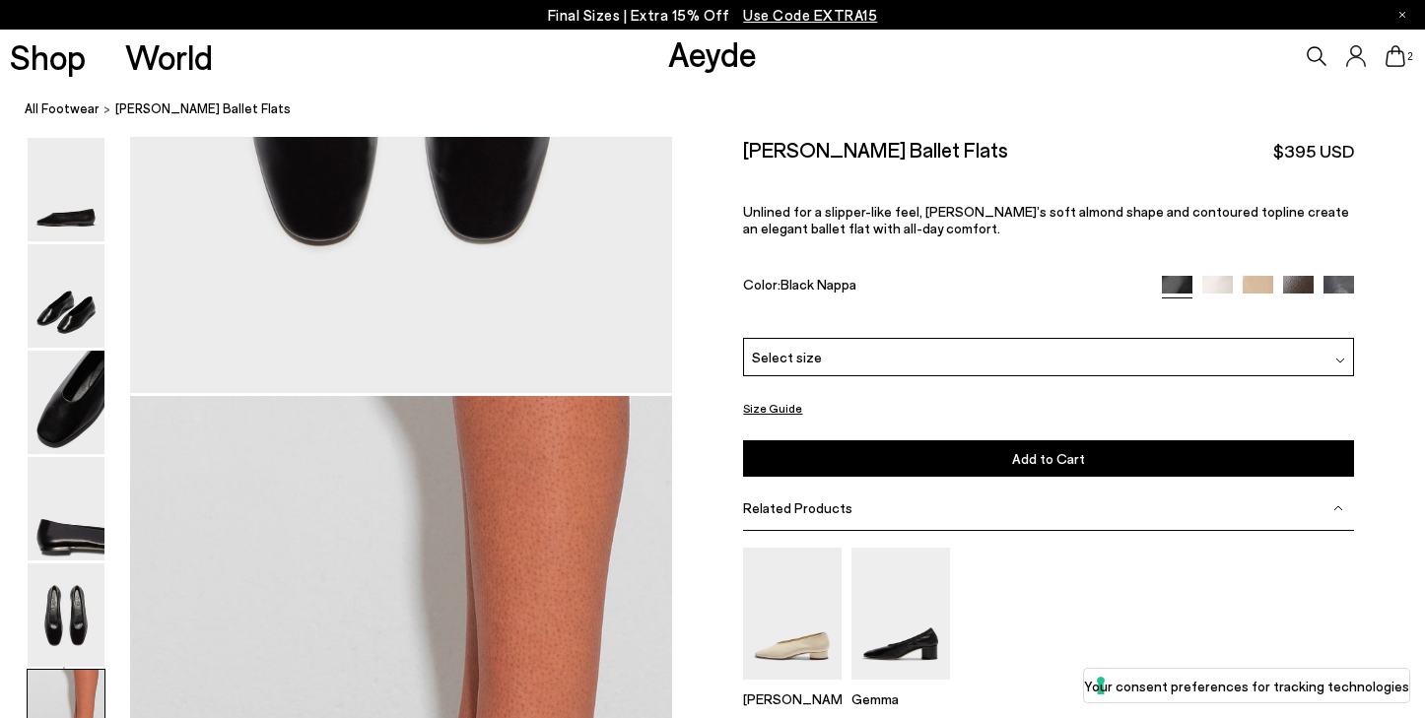
scroll to position [3623, 0]
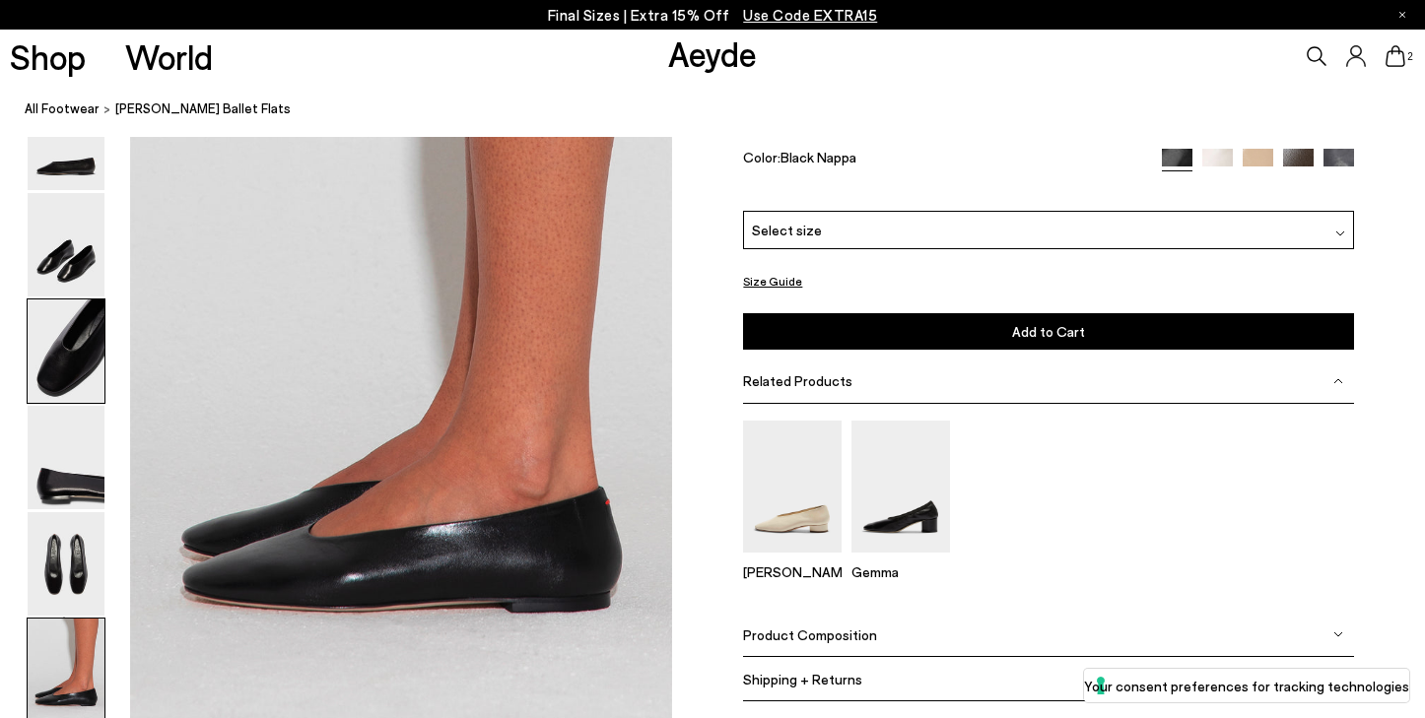
click at [66, 388] on img at bounding box center [66, 351] width 77 height 103
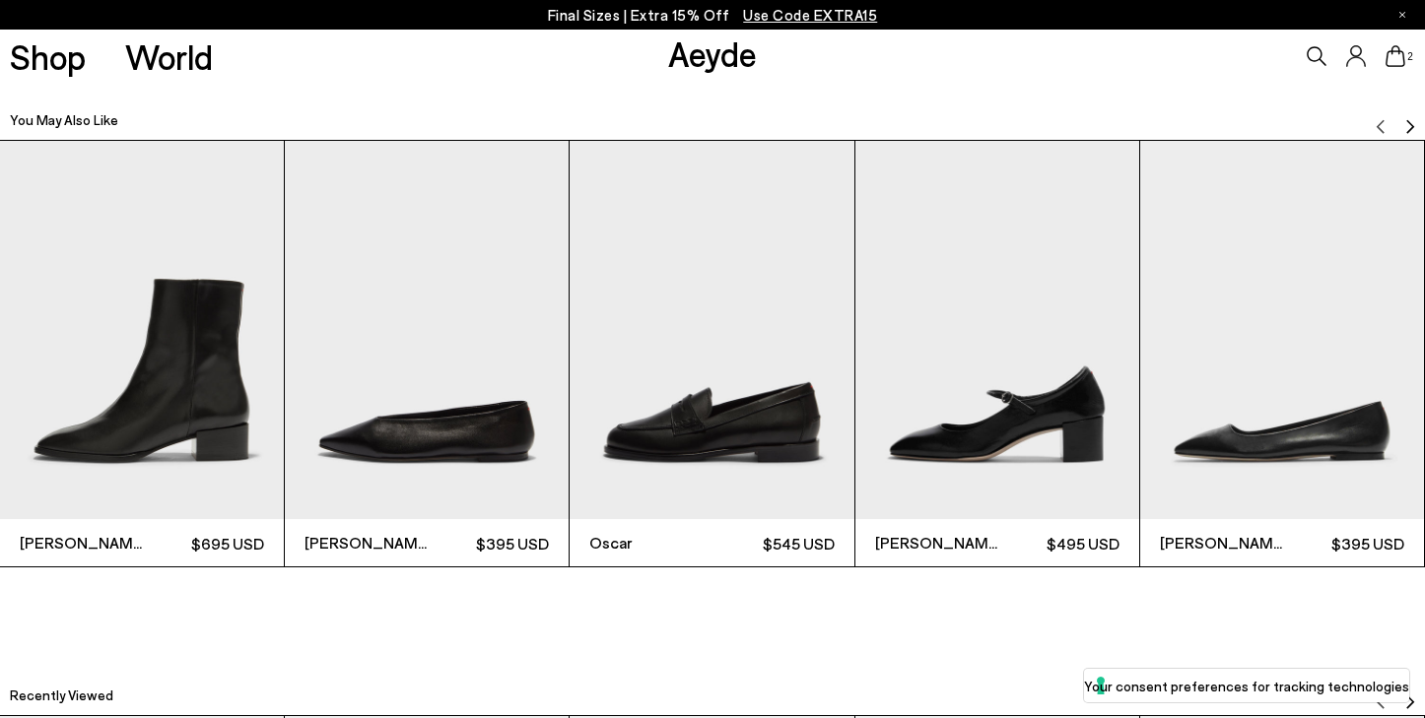
scroll to position [4498, 0]
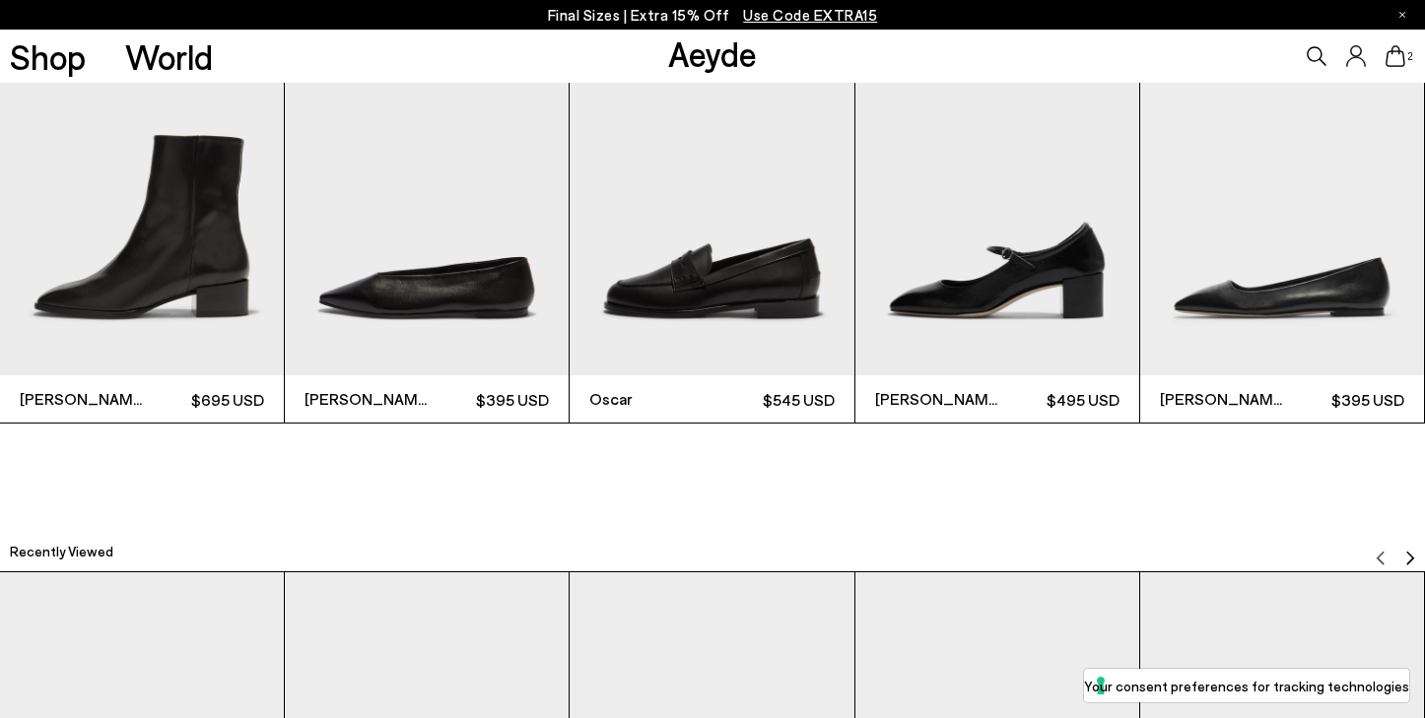
click at [423, 308] on img "2 / 6" at bounding box center [427, 186] width 284 height 378
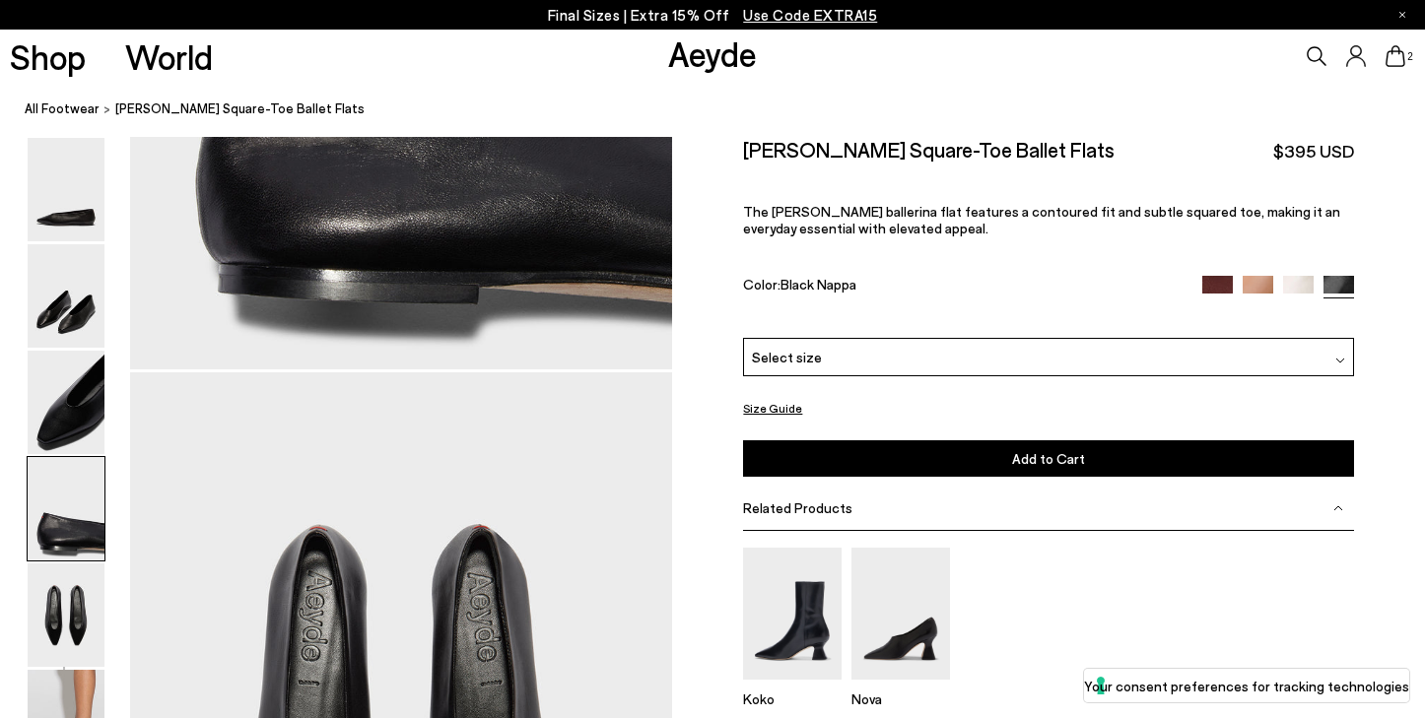
scroll to position [2346, 0]
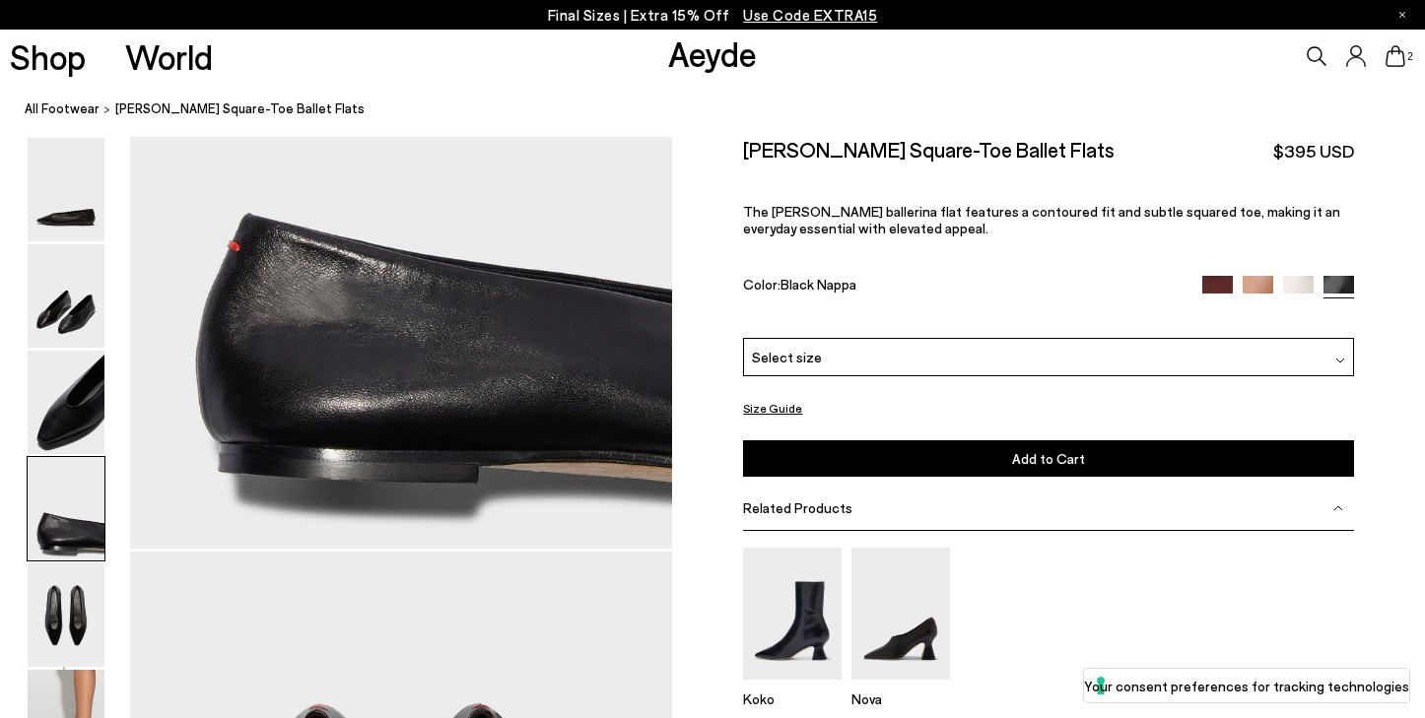
click at [1224, 239] on div "[PERSON_NAME] Square-Toe Ballet Flats $395 USD The [PERSON_NAME] ballerina flat…" at bounding box center [1048, 237] width 610 height 201
click at [1219, 276] on img at bounding box center [1217, 291] width 31 height 31
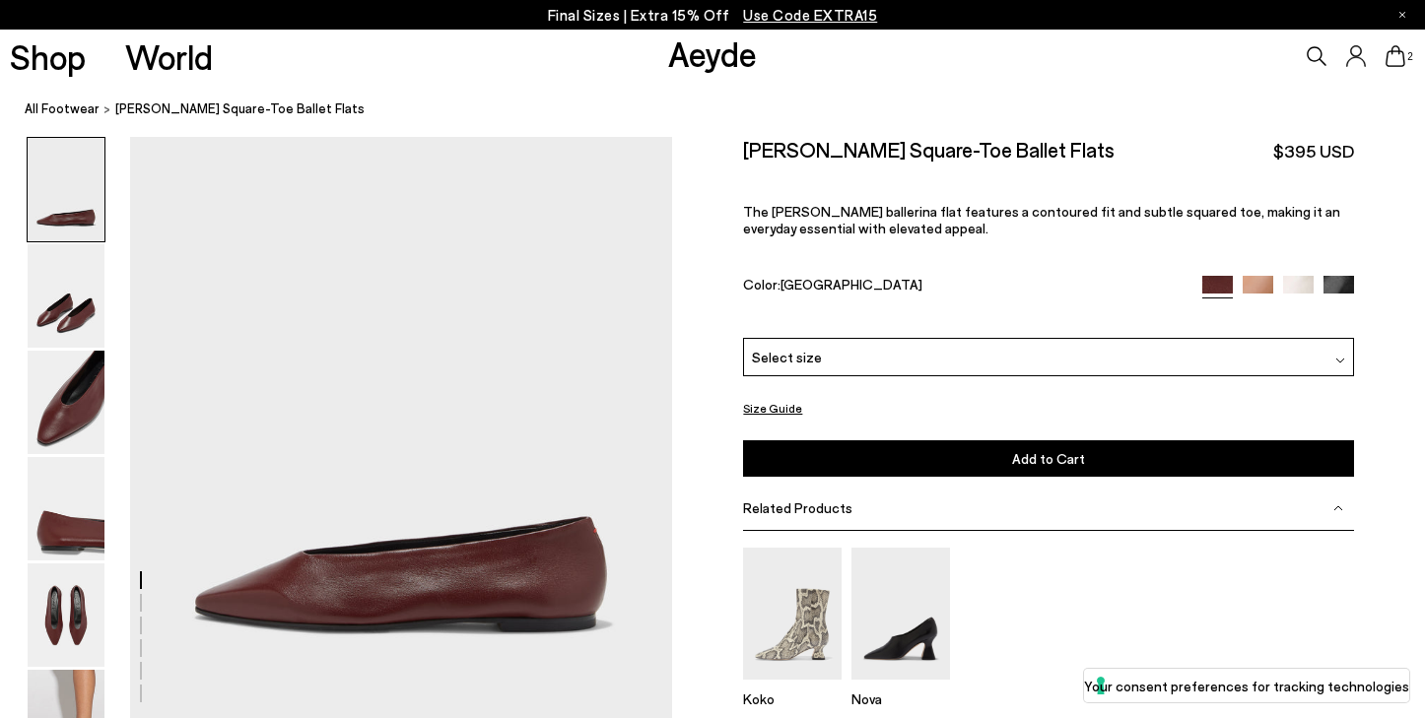
click at [933, 338] on div "Select size" at bounding box center [1048, 357] width 610 height 38
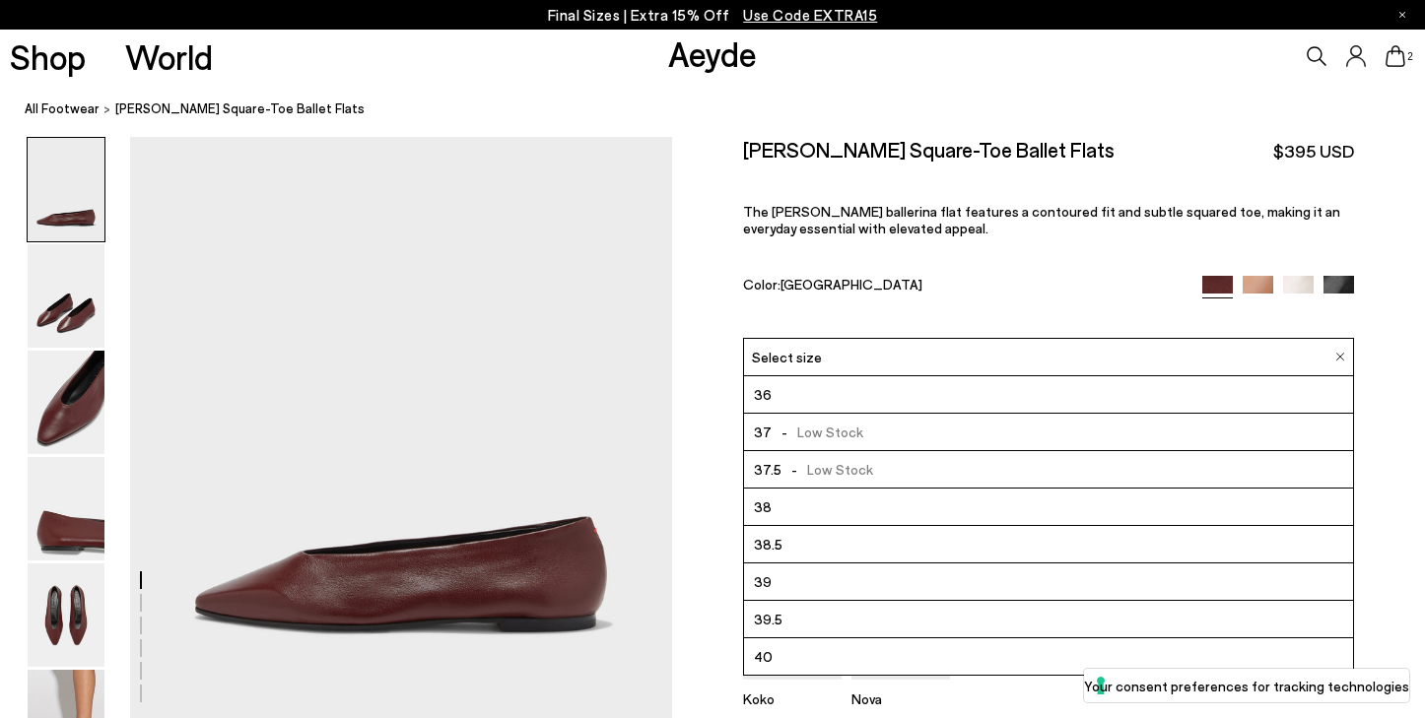
click at [806, 601] on li "39.5" at bounding box center [1048, 619] width 608 height 37
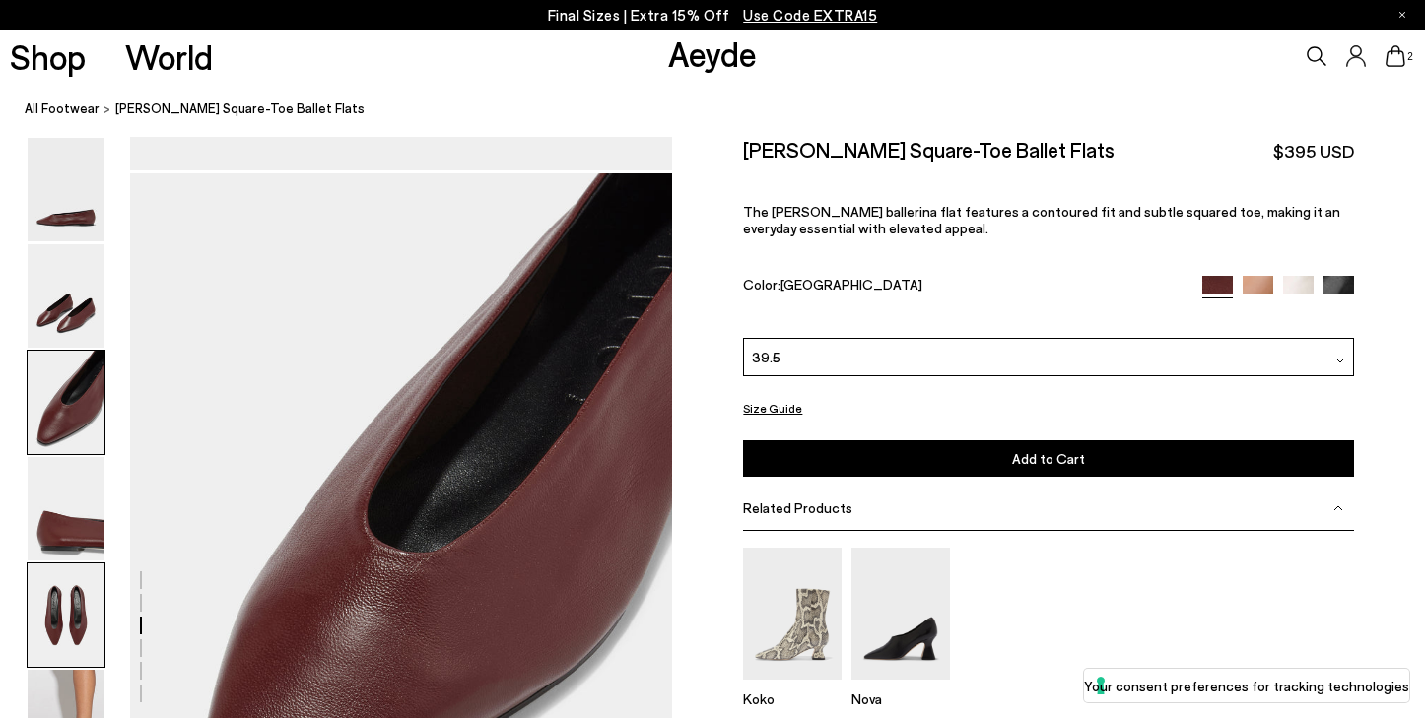
scroll to position [1478, 0]
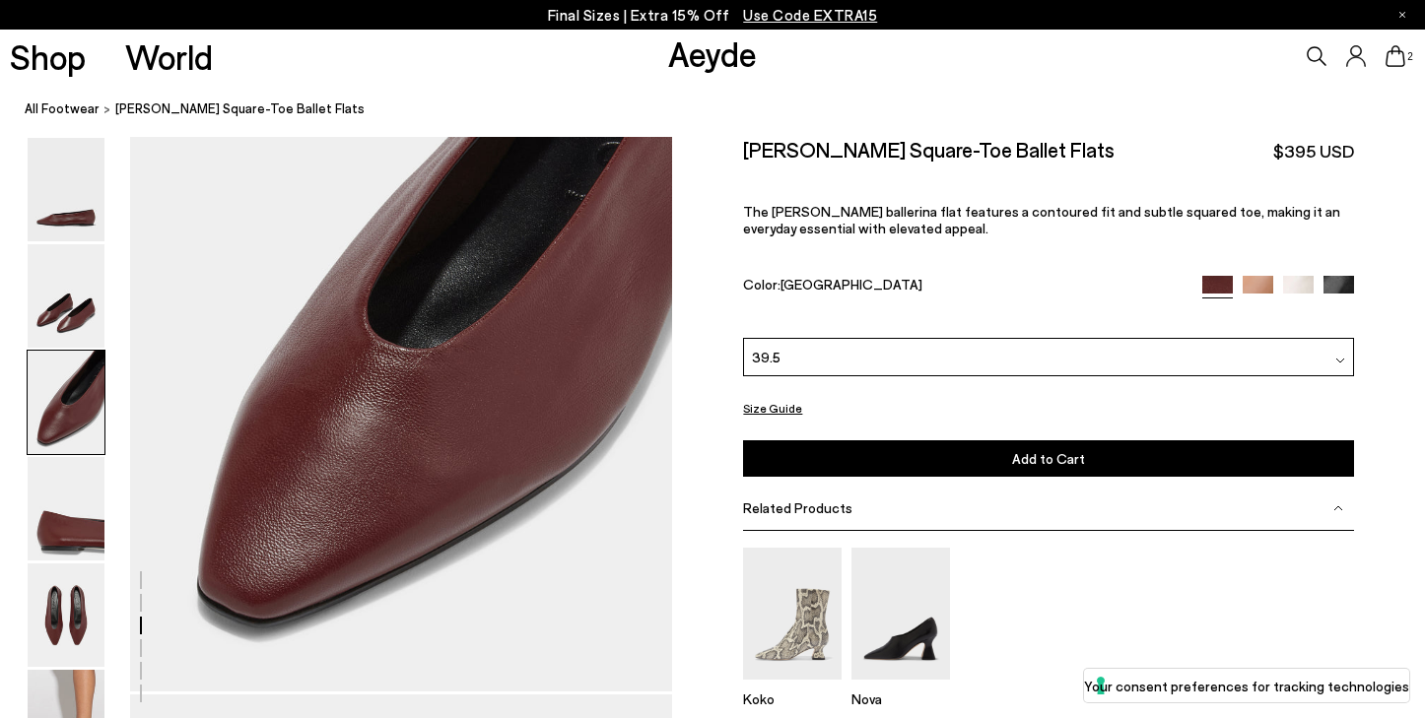
click at [875, 440] on button "Add to Cart Select a Size First" at bounding box center [1048, 458] width 610 height 36
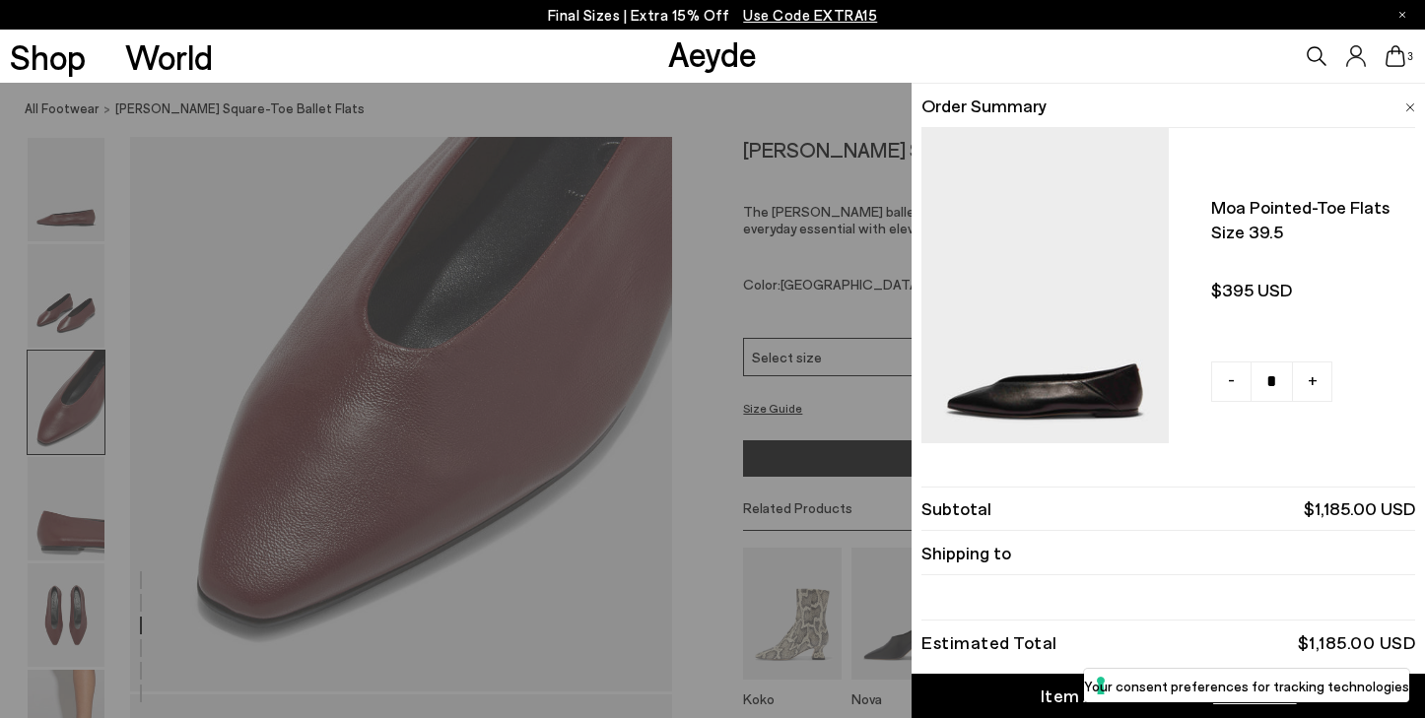
scroll to position [662, 0]
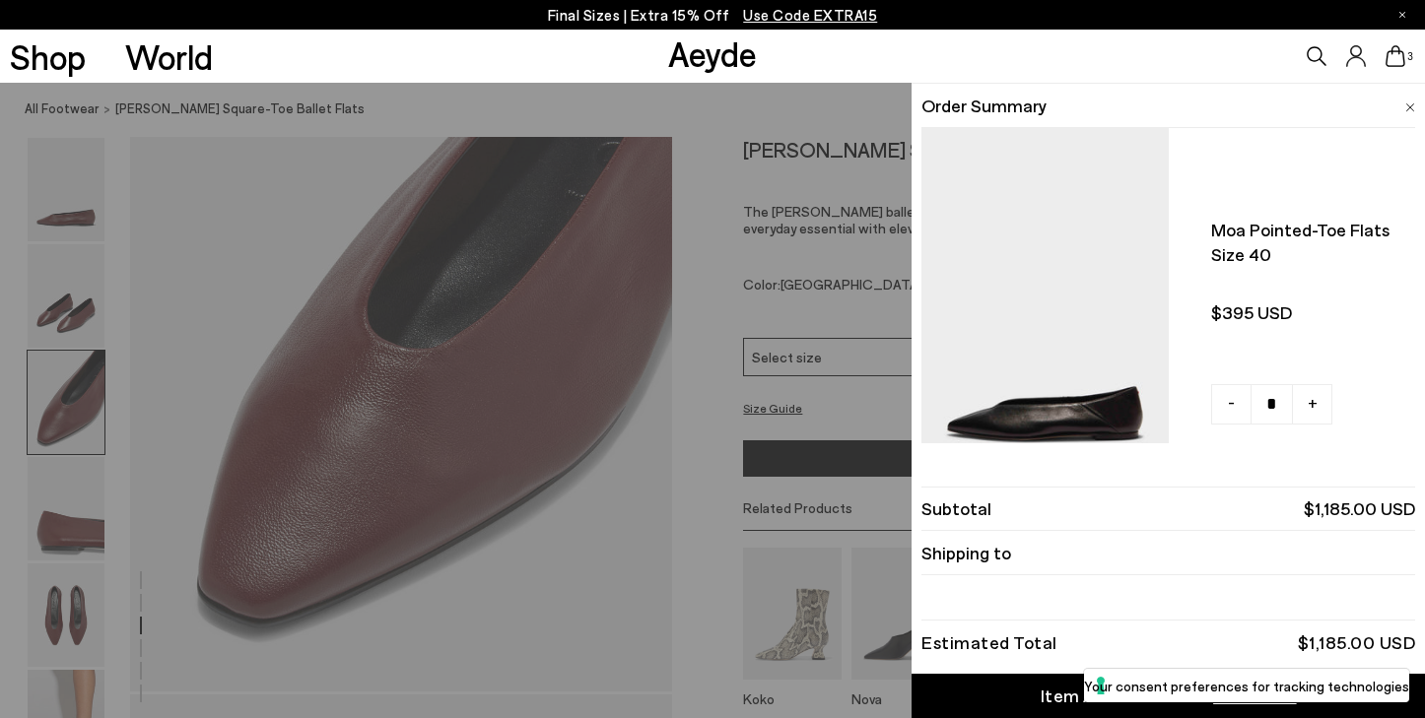
type input "*"
click at [1059, 692] on div "Item Added to Cart" at bounding box center [1121, 696] width 162 height 25
